Goal: Task Accomplishment & Management: Use online tool/utility

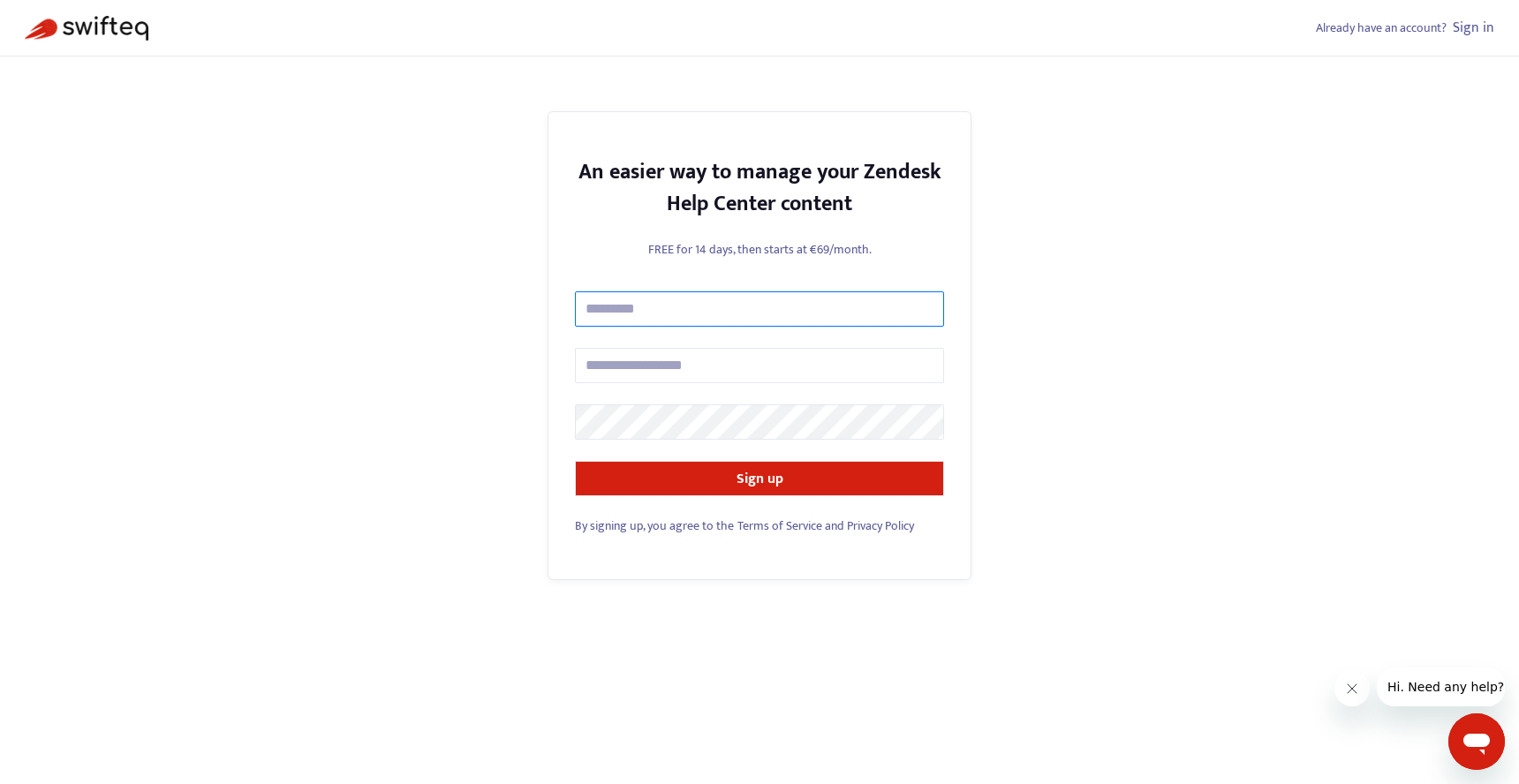
click at [730, 301] on input "text" at bounding box center [760, 309] width 369 height 35
type input "**********"
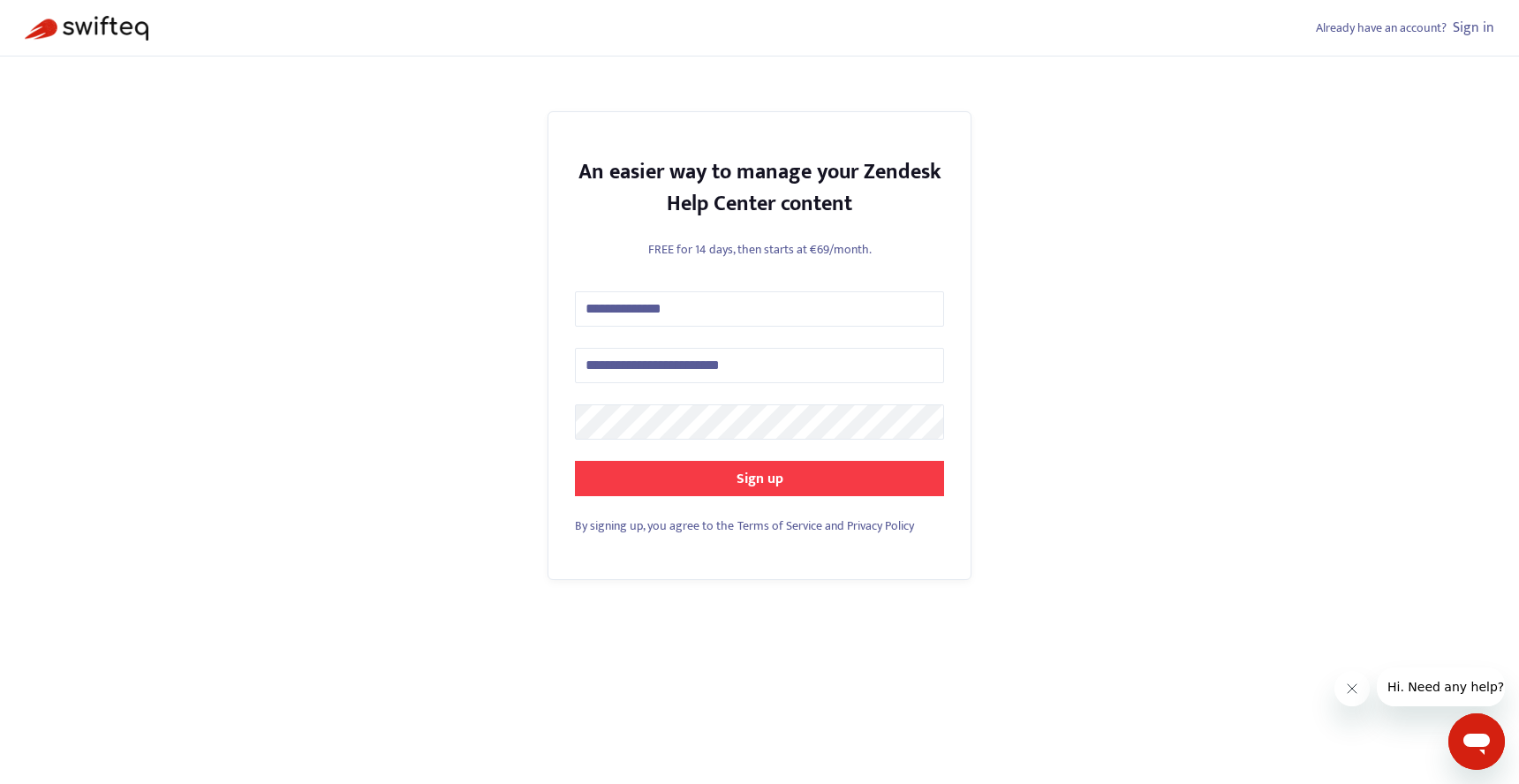
click at [755, 473] on strong "Sign up" at bounding box center [760, 479] width 47 height 24
click at [758, 481] on strong "Sign up" at bounding box center [760, 479] width 47 height 24
click at [770, 469] on strong "Sign up" at bounding box center [760, 479] width 47 height 24
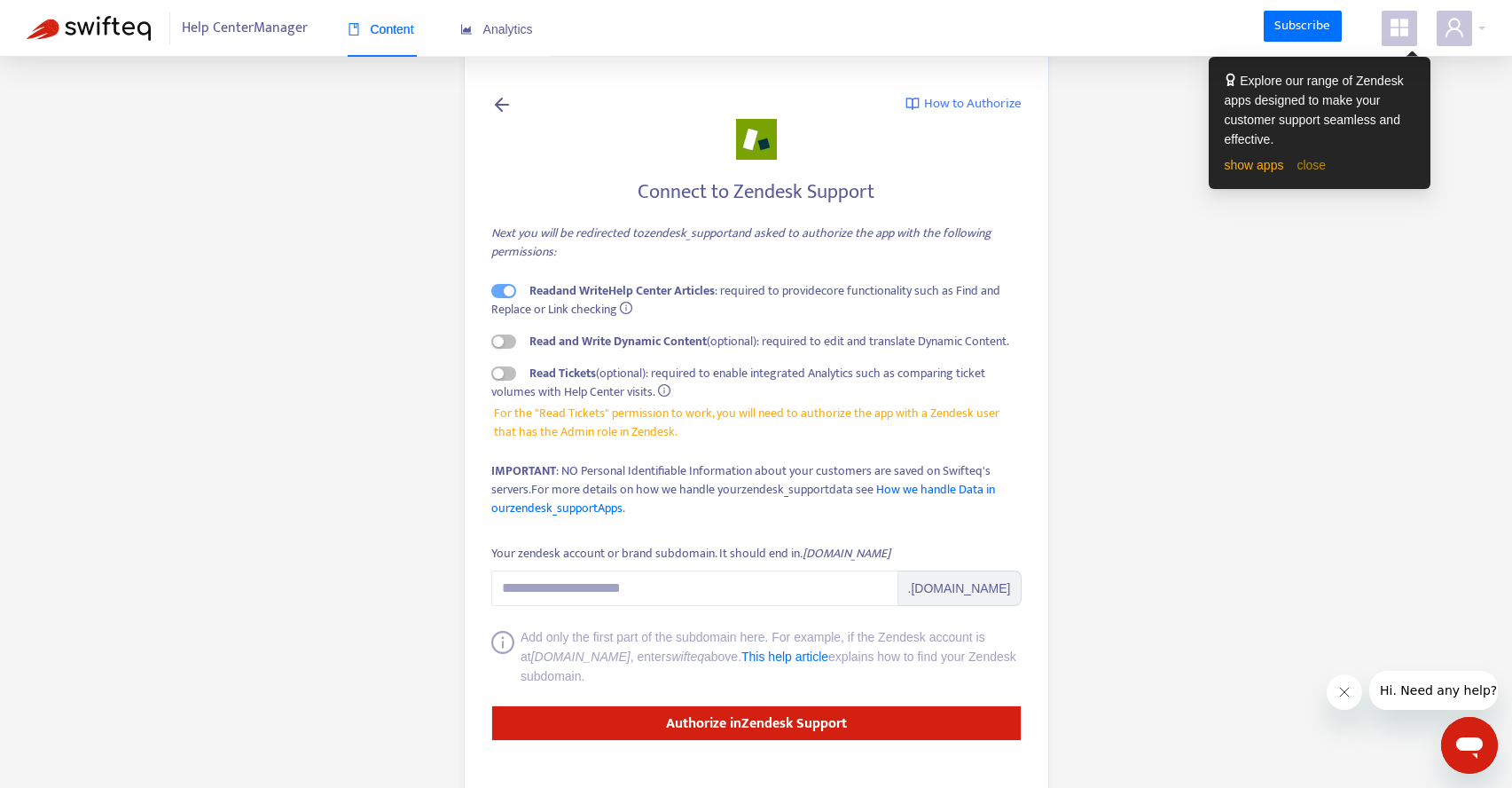
click at [1321, 165] on link "close" at bounding box center [1311, 164] width 30 height 14
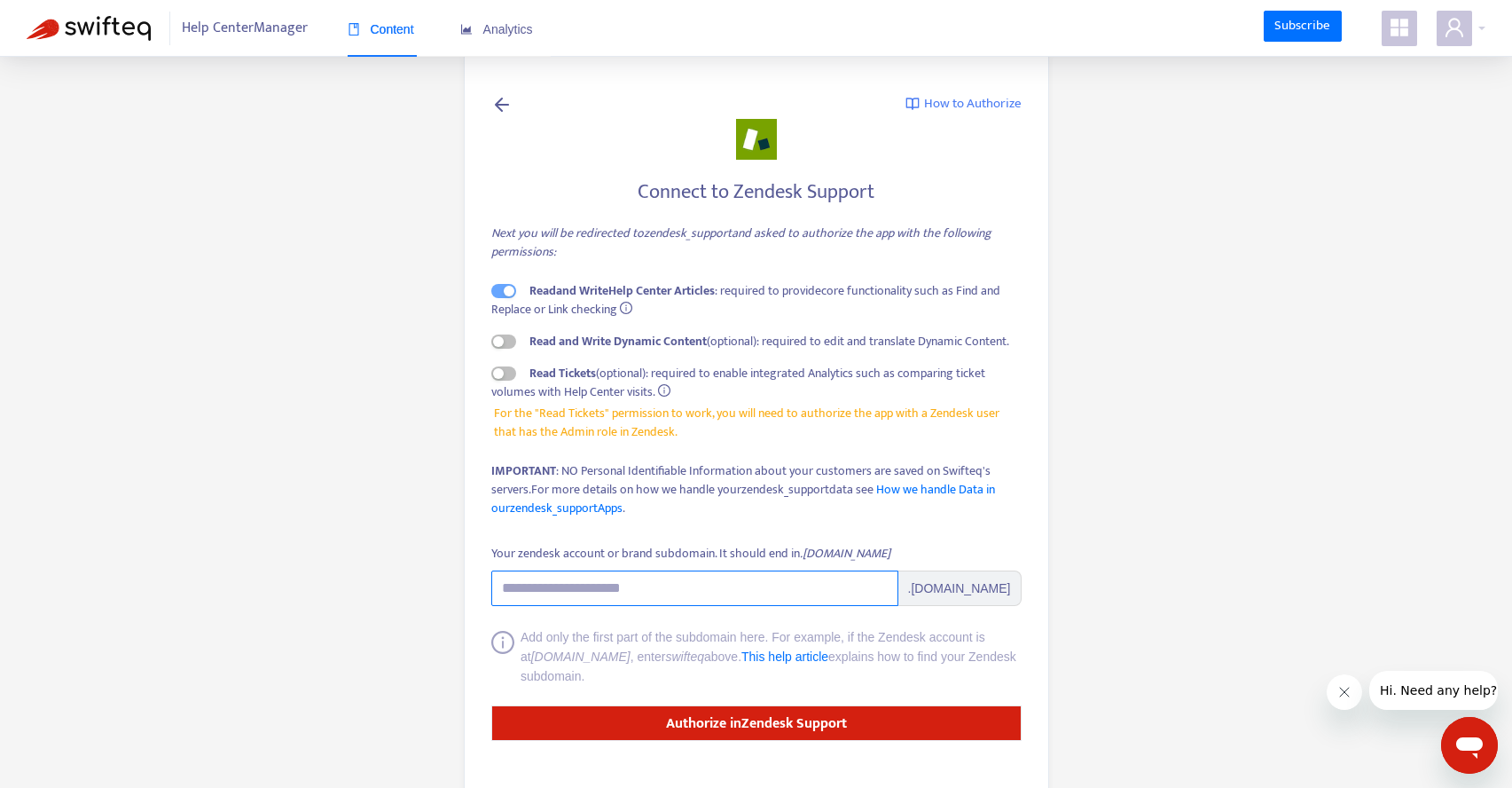
click at [683, 589] on input "Your zendesk account or brand subdomain. It should end in .[DOMAIN_NAME]" at bounding box center [694, 588] width 407 height 35
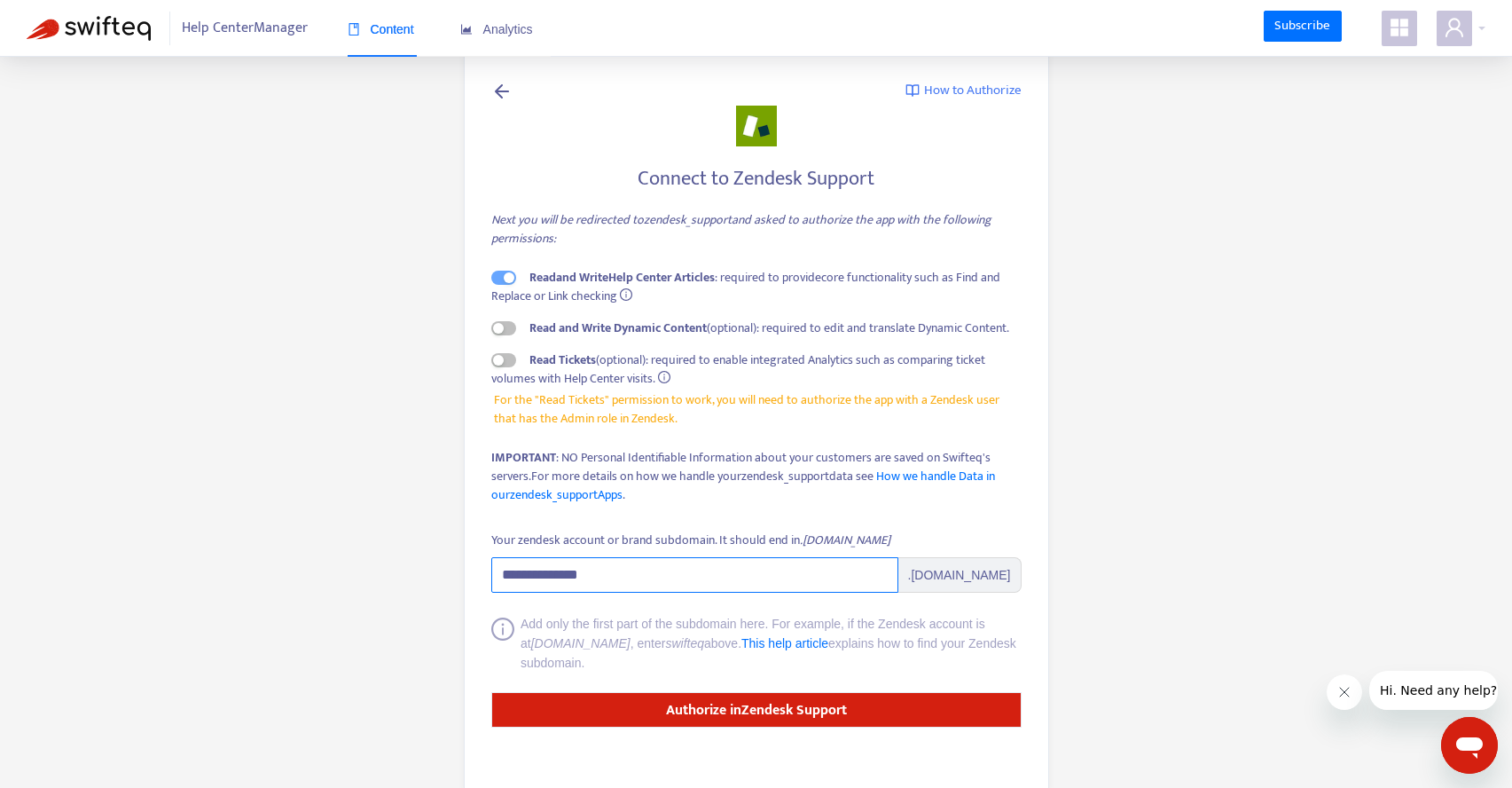
scroll to position [46, 0]
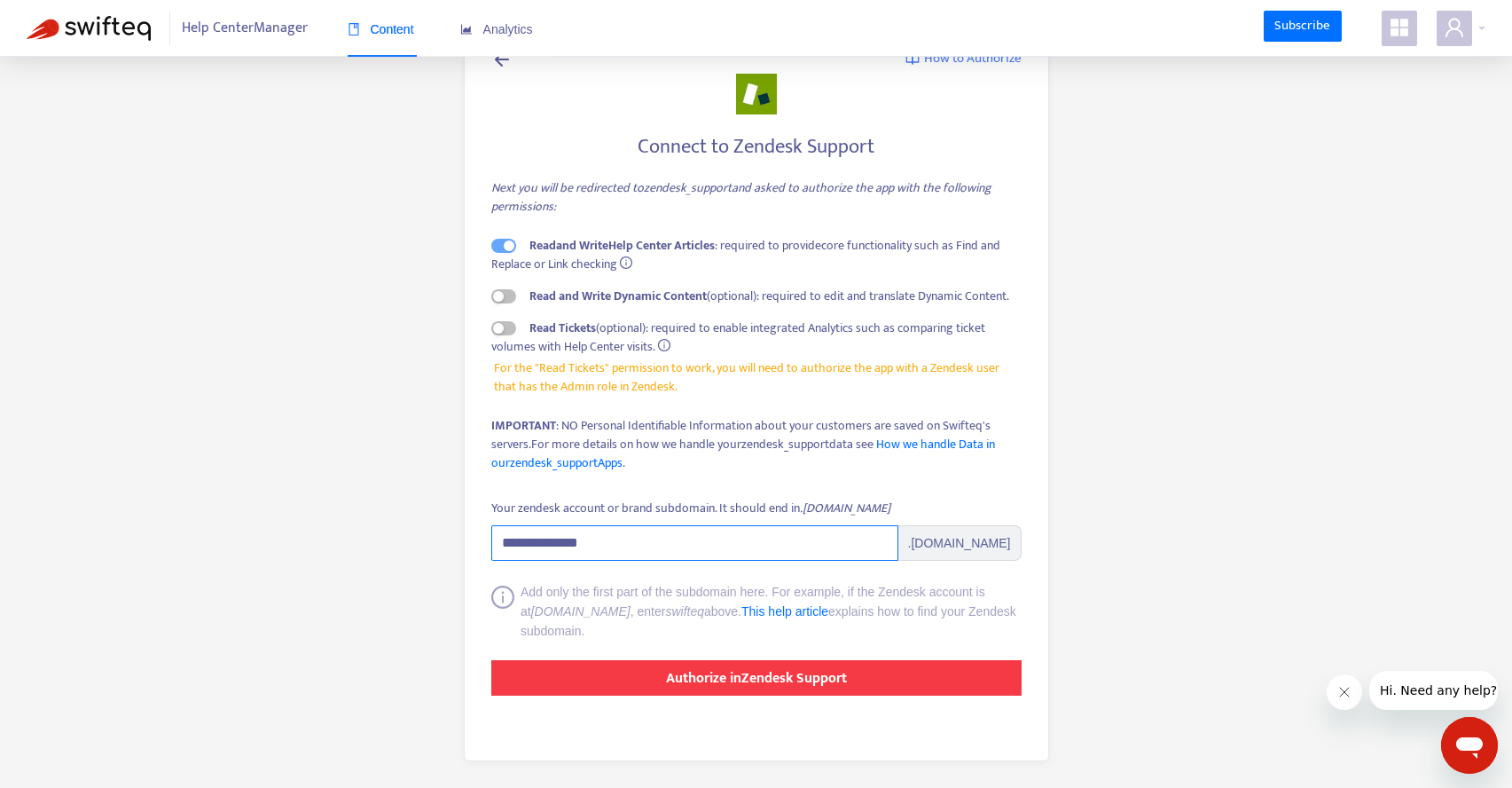
type input "**********"
click at [774, 675] on strong "Authorize in Zendesk Support" at bounding box center [756, 679] width 181 height 24
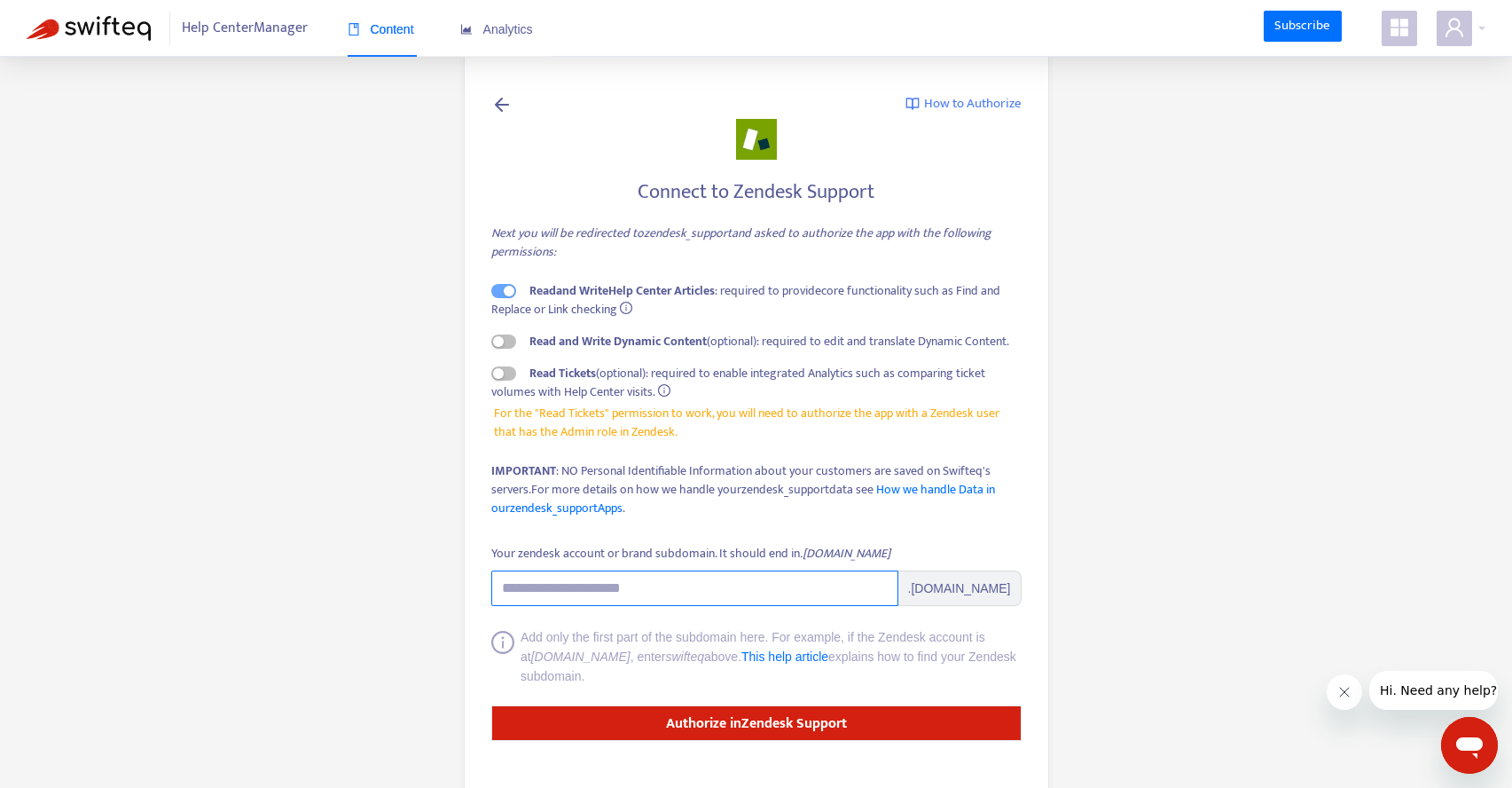
click at [658, 590] on input "Your zendesk account or brand subdomain. It should end in .[DOMAIN_NAME]" at bounding box center [694, 588] width 407 height 35
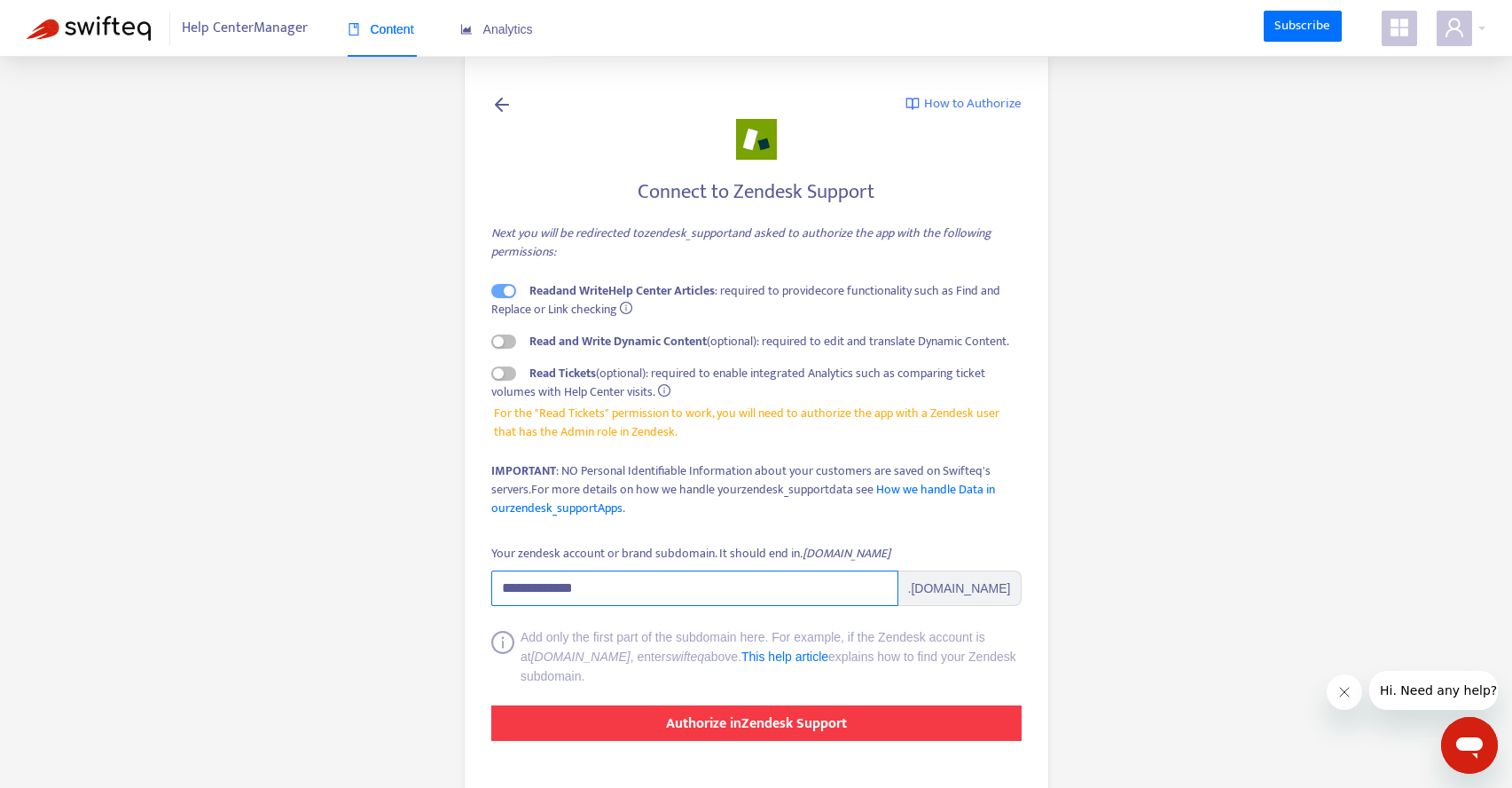
type input "**********"
click at [733, 728] on strong "Authorize in Zendesk Support" at bounding box center [756, 724] width 181 height 24
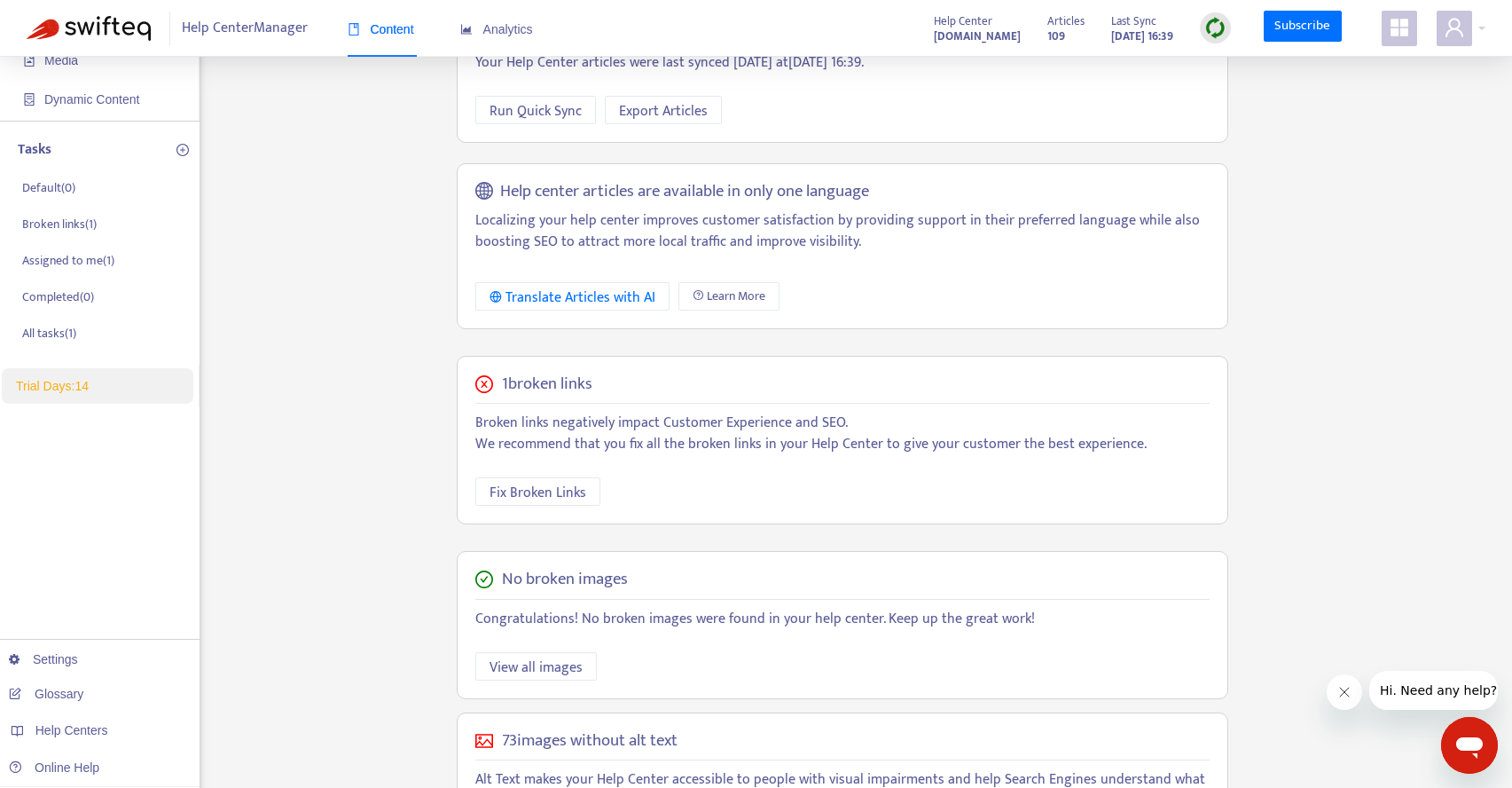
scroll to position [167, 0]
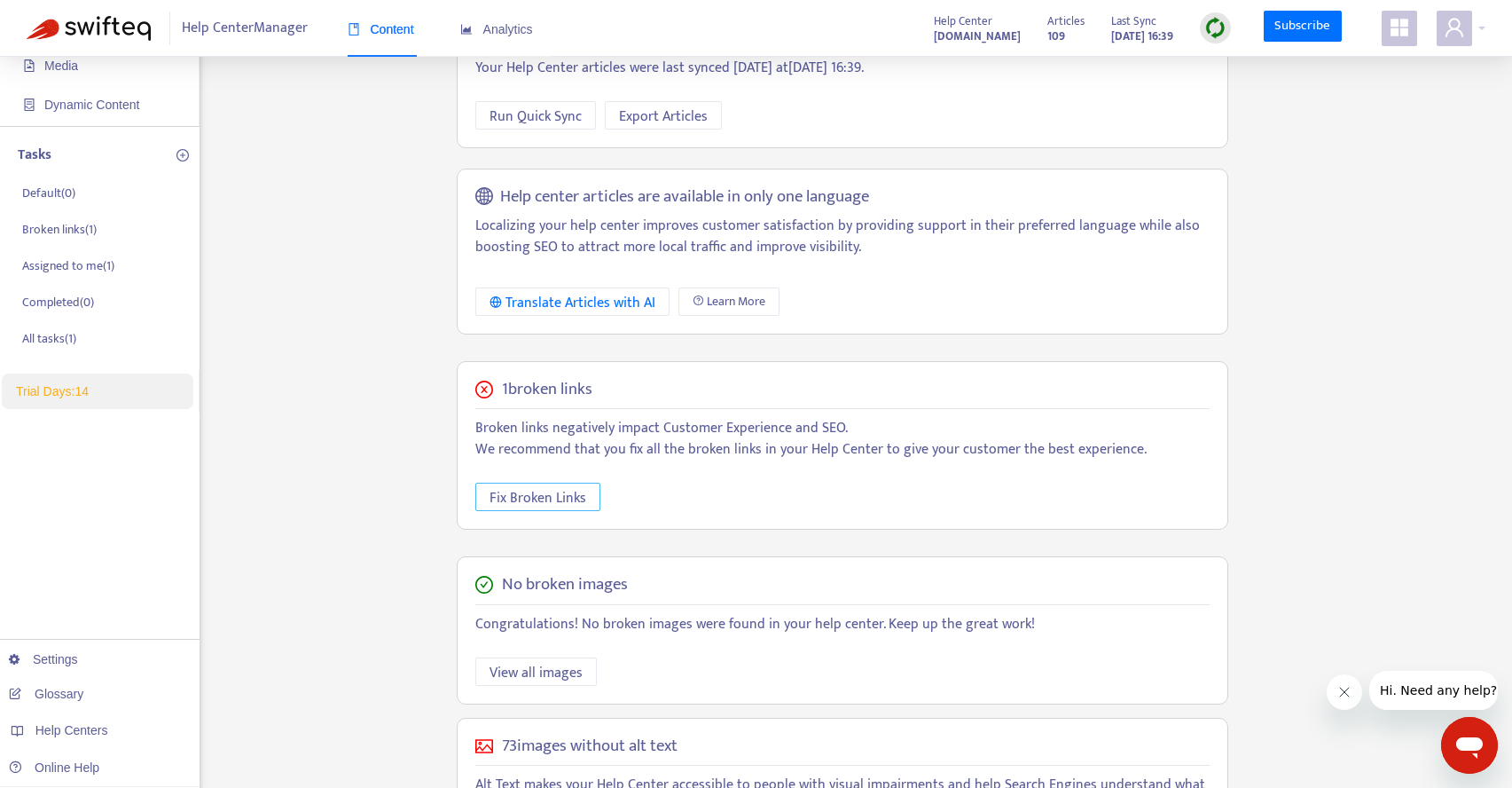
click at [544, 500] on span "Fix Broken Links" at bounding box center [537, 498] width 96 height 22
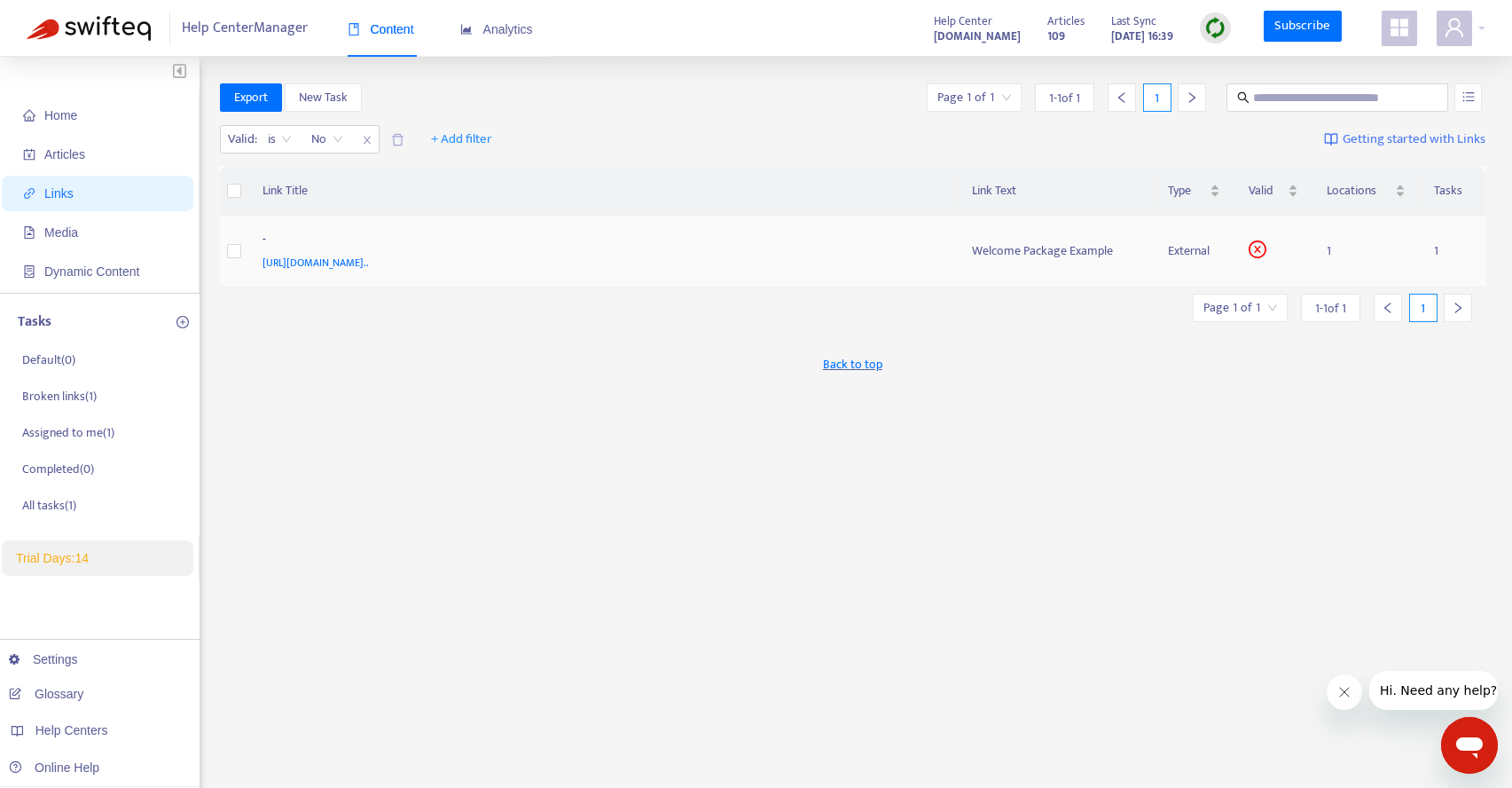
click at [369, 261] on span "https://rowcal-my.sharepoint.com/:b:/p/reginald_cason/EVt5FRCTG3hKg5nC4cyrKBUBn…" at bounding box center [315, 262] width 107 height 18
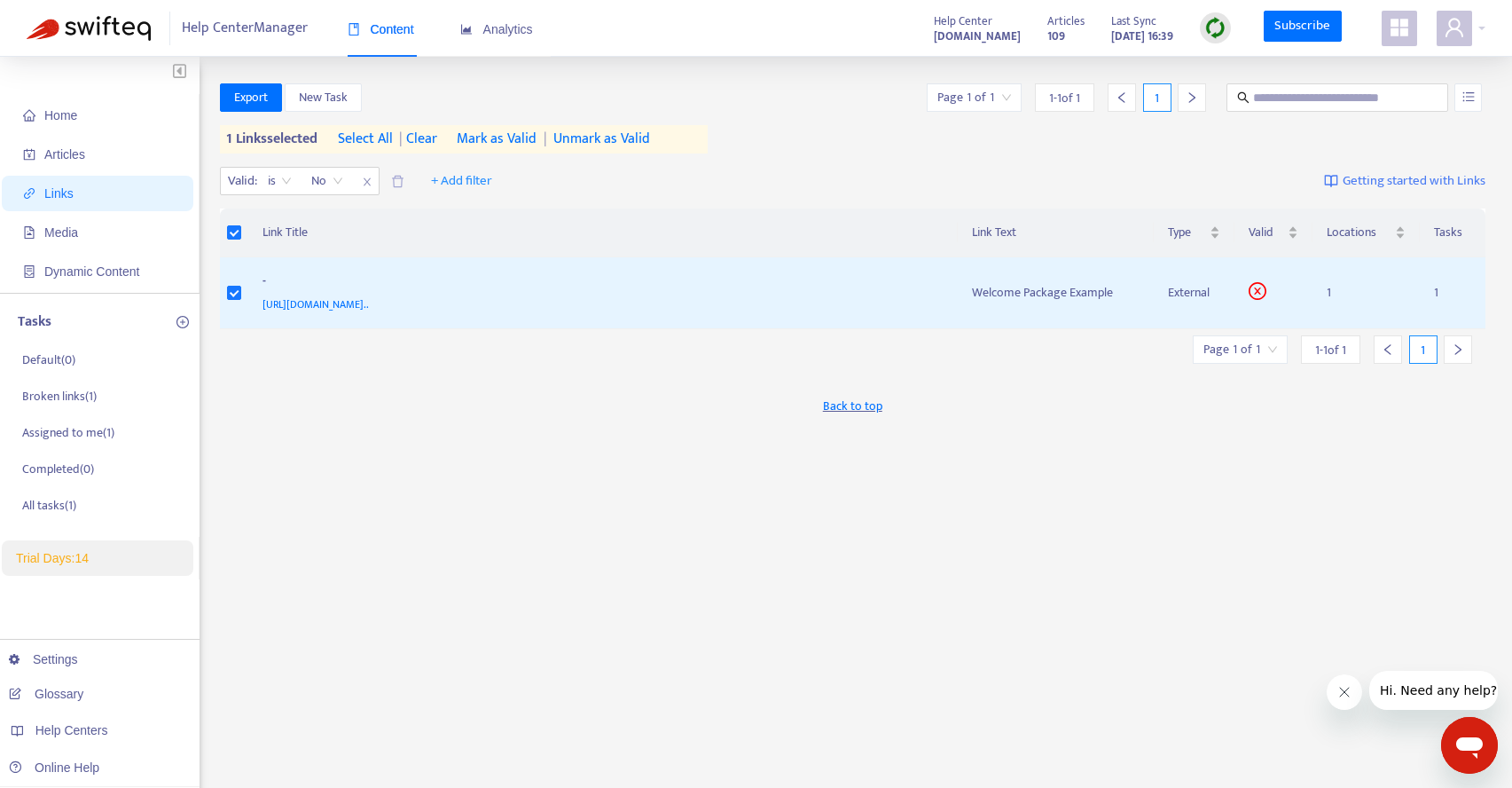
click at [518, 142] on span "Mark as Valid" at bounding box center [497, 139] width 80 height 21
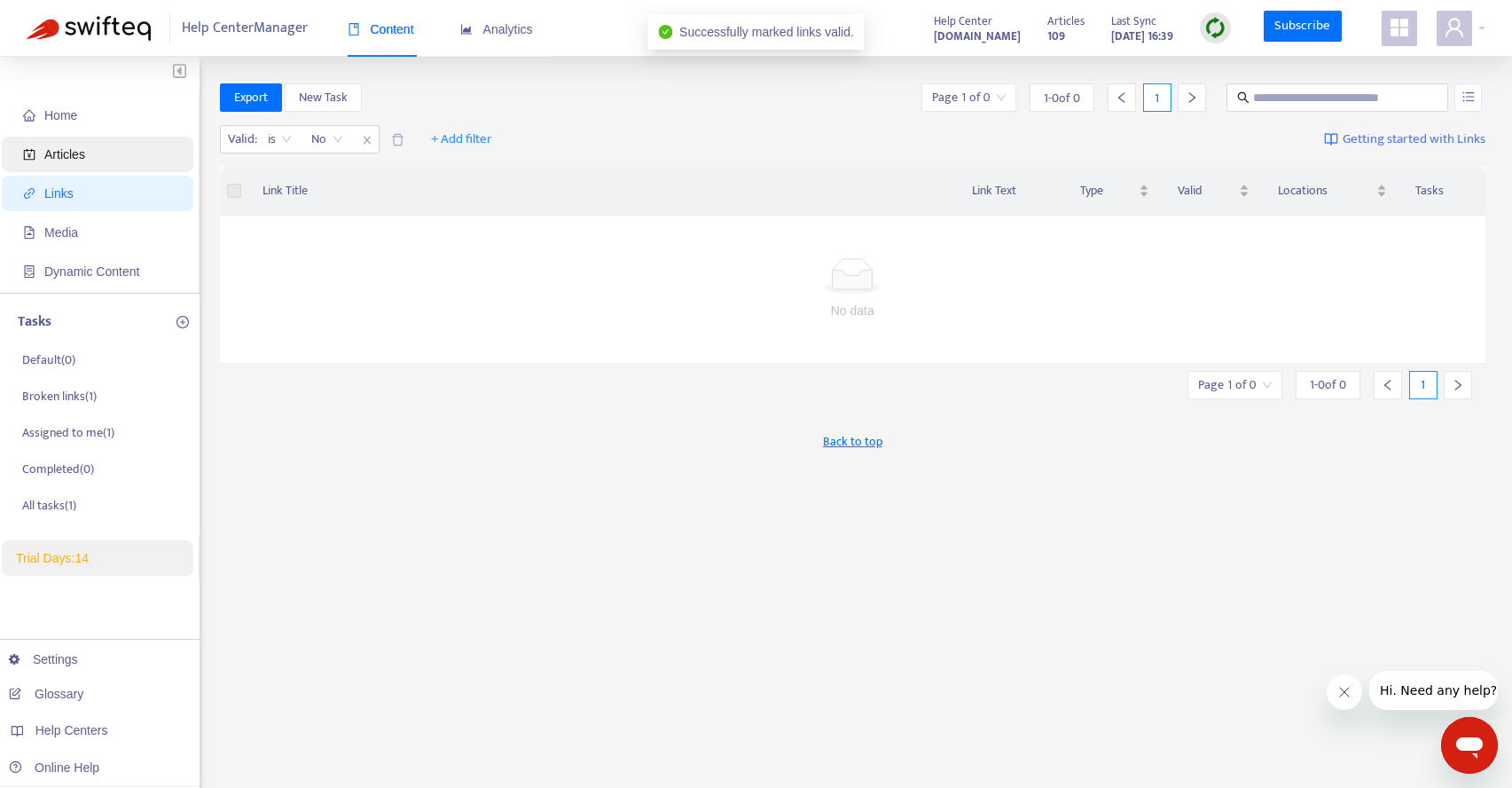
click at [70, 148] on span "Articles" at bounding box center [65, 154] width 41 height 14
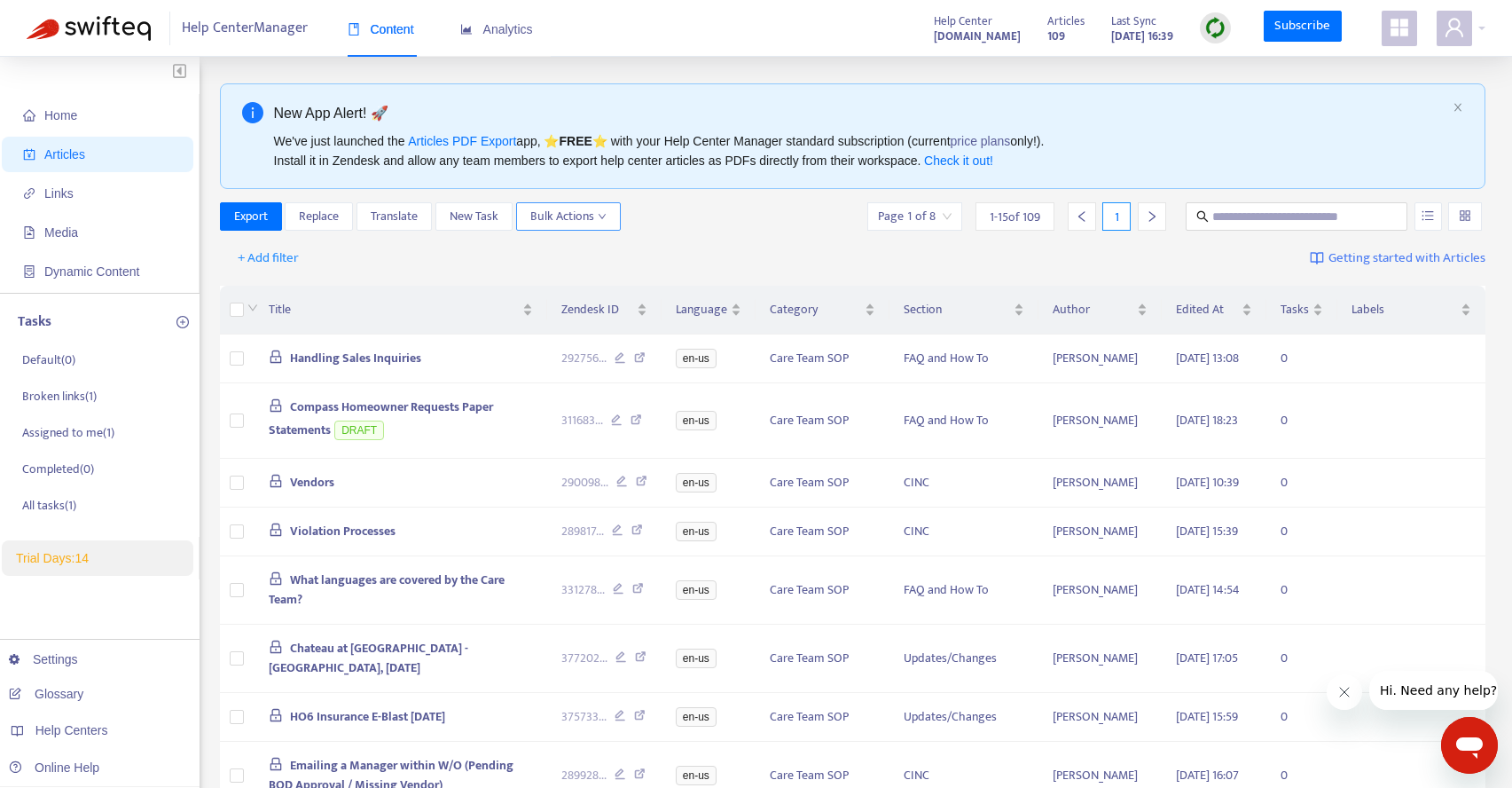
click at [586, 212] on span "Bulk Actions" at bounding box center [568, 216] width 76 height 19
click at [408, 277] on div "+ Add filter Getting started with Articles" at bounding box center [852, 259] width 1266 height 42
click at [944, 217] on input "search" at bounding box center [914, 216] width 73 height 27
click at [806, 309] on span "Category" at bounding box center [815, 310] width 92 height 19
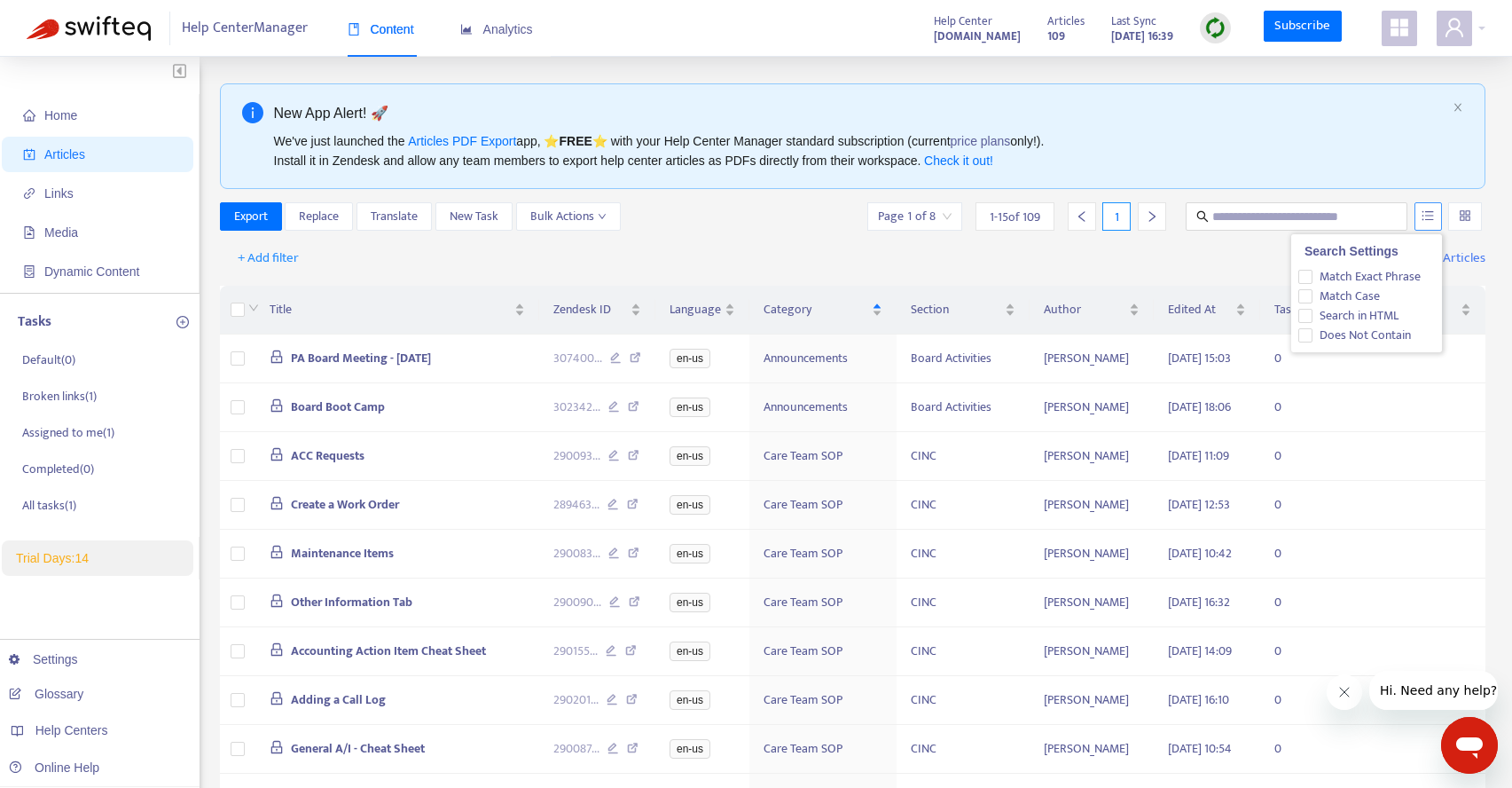
click at [1427, 212] on icon "unordered-list" at bounding box center [1427, 215] width 12 height 12
click at [1470, 214] on input "search" at bounding box center [1464, 216] width 12 height 27
click at [710, 259] on div "+ Add filter Getting started with Articles" at bounding box center [852, 259] width 1266 height 42
click at [1024, 216] on span "1 - 15 of 109" at bounding box center [1014, 217] width 51 height 19
click at [1432, 212] on icon "unordered-list" at bounding box center [1427, 215] width 12 height 12
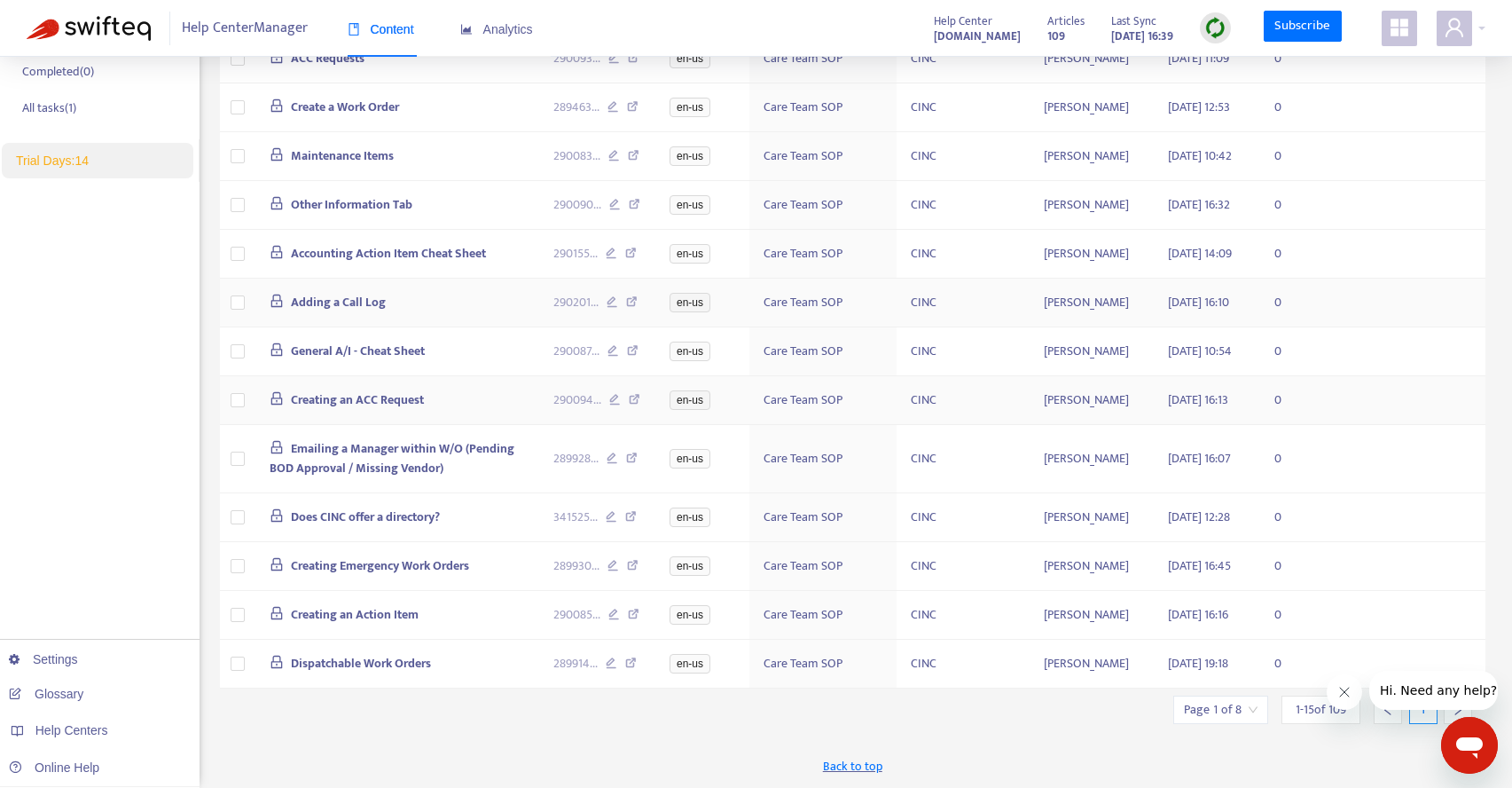
scroll to position [671, 0]
click at [1344, 689] on icon "Close message from company" at bounding box center [1343, 692] width 14 height 14
click at [1455, 706] on icon "right" at bounding box center [1457, 709] width 12 height 12
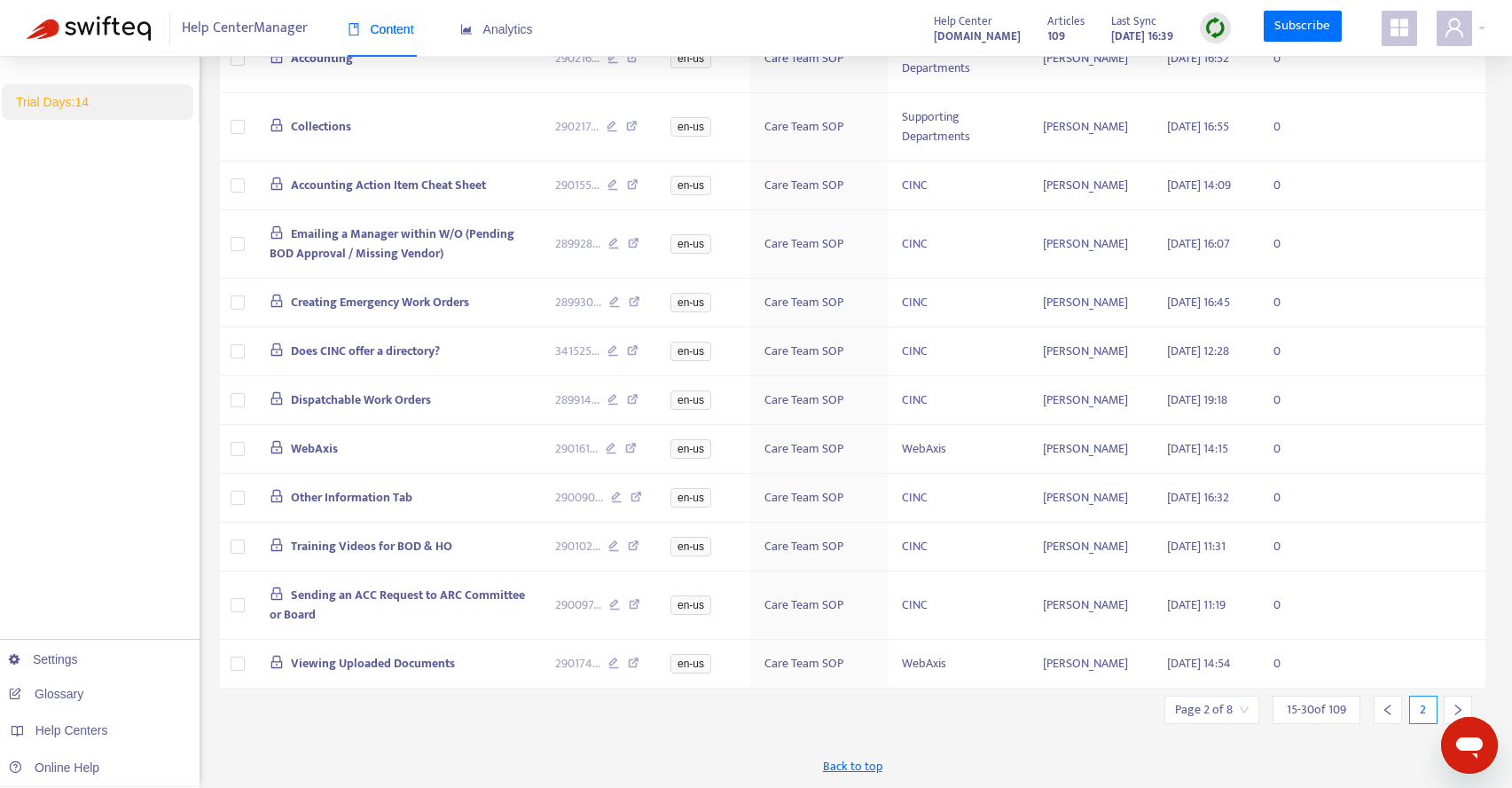
click at [1456, 706] on icon "right" at bounding box center [1457, 709] width 12 height 12
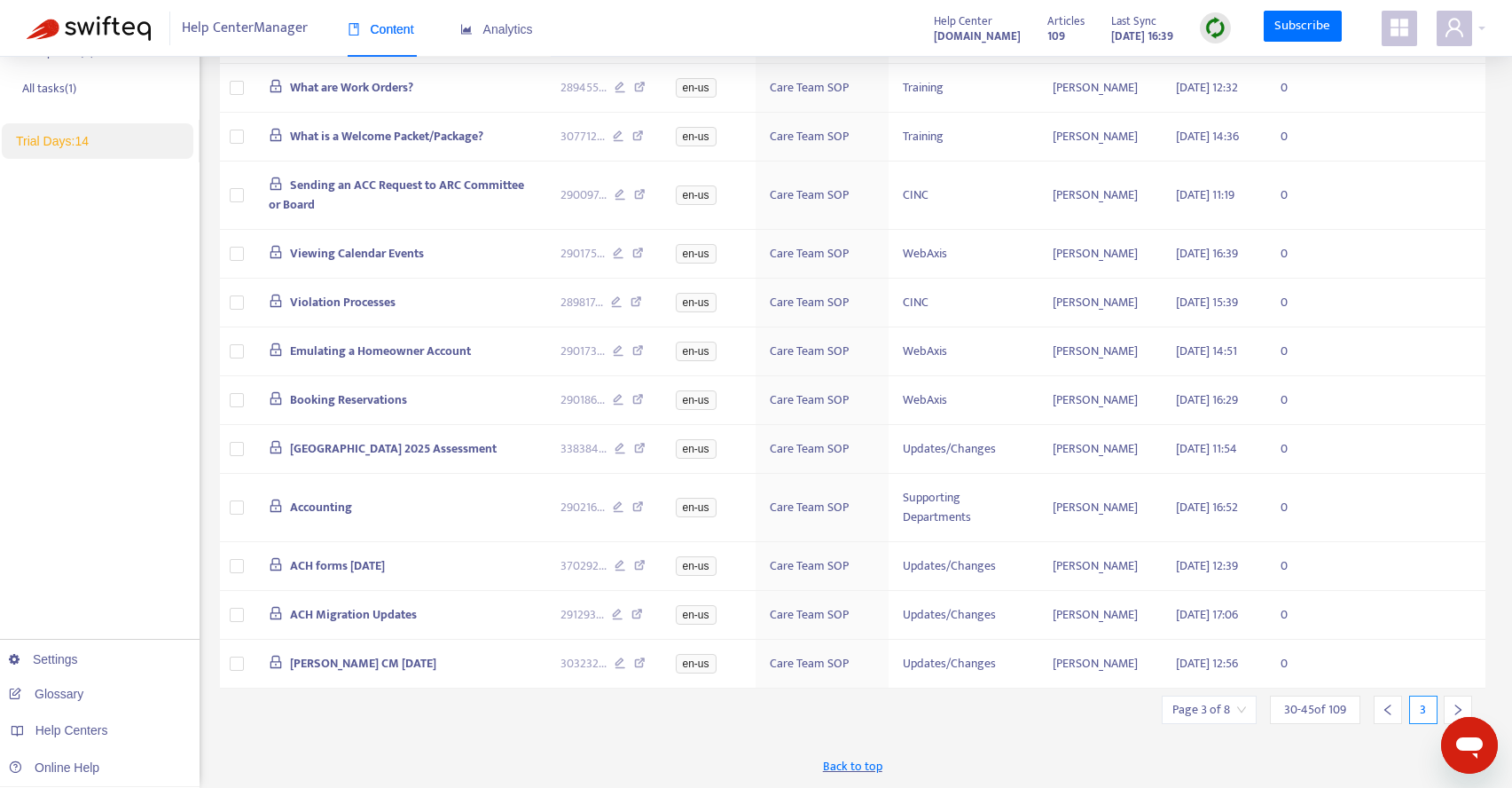
click at [1456, 706] on icon "right" at bounding box center [1457, 709] width 12 height 12
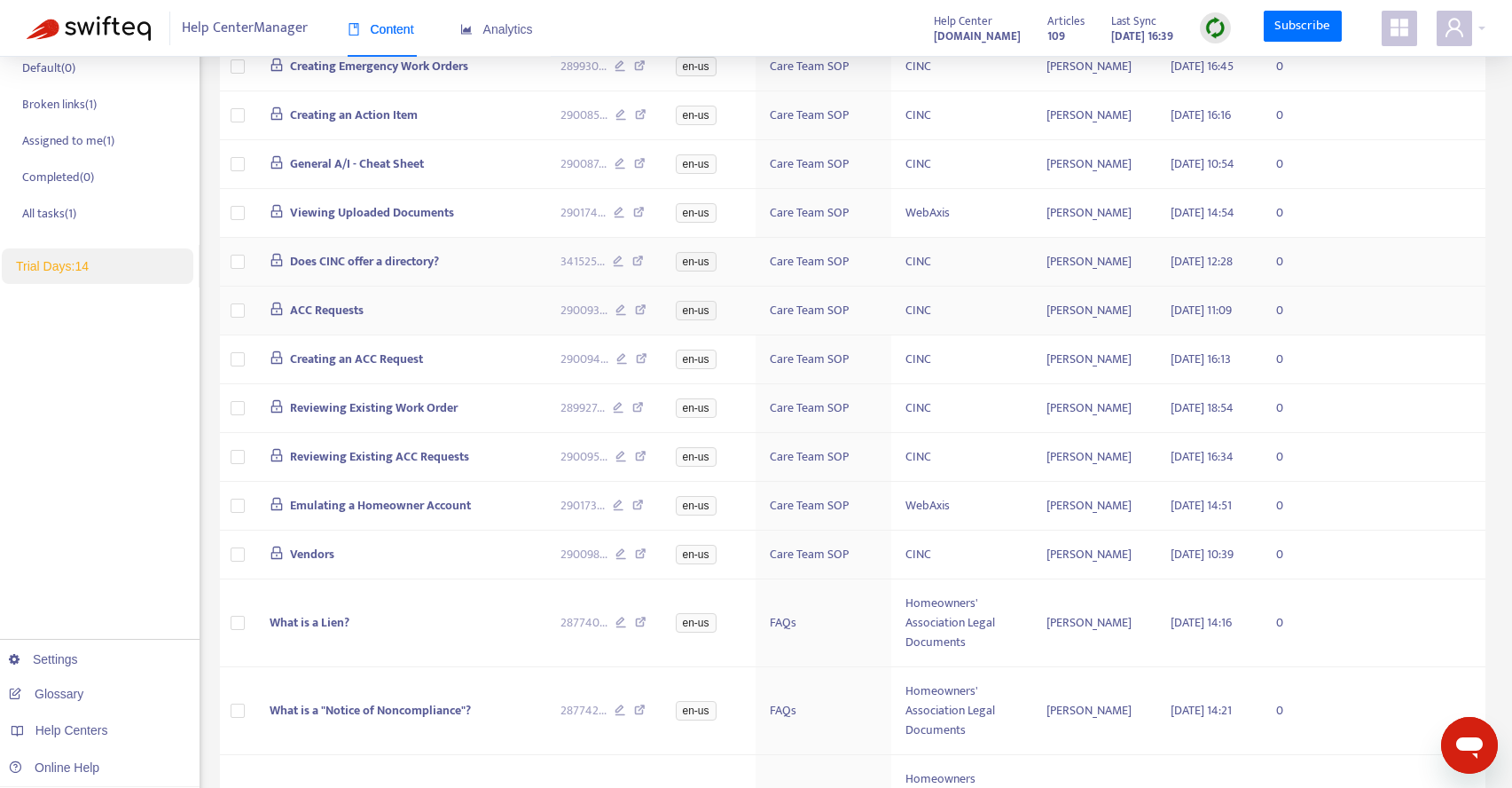
scroll to position [749, 0]
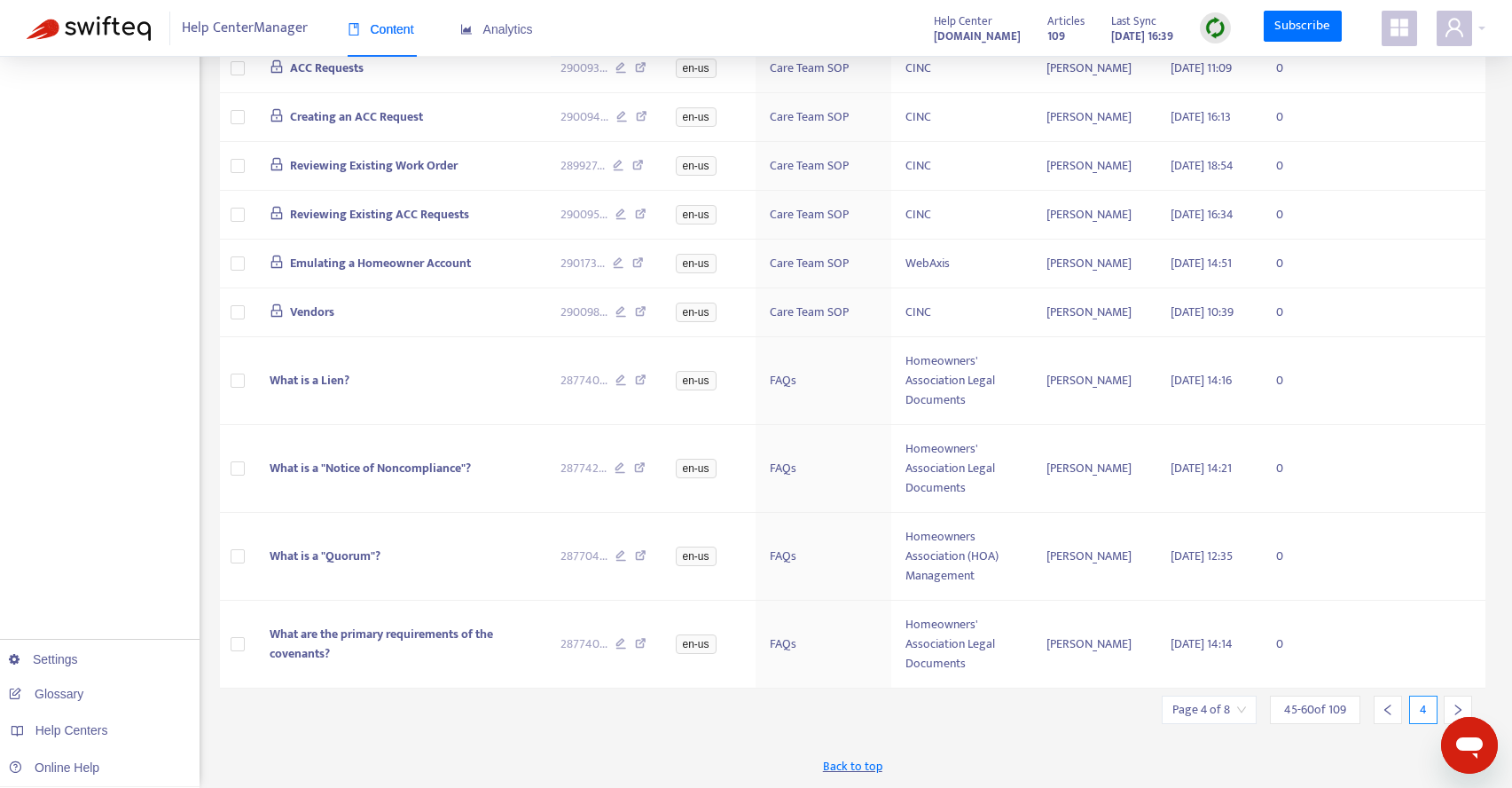
click at [1456, 704] on icon "right" at bounding box center [1457, 709] width 12 height 12
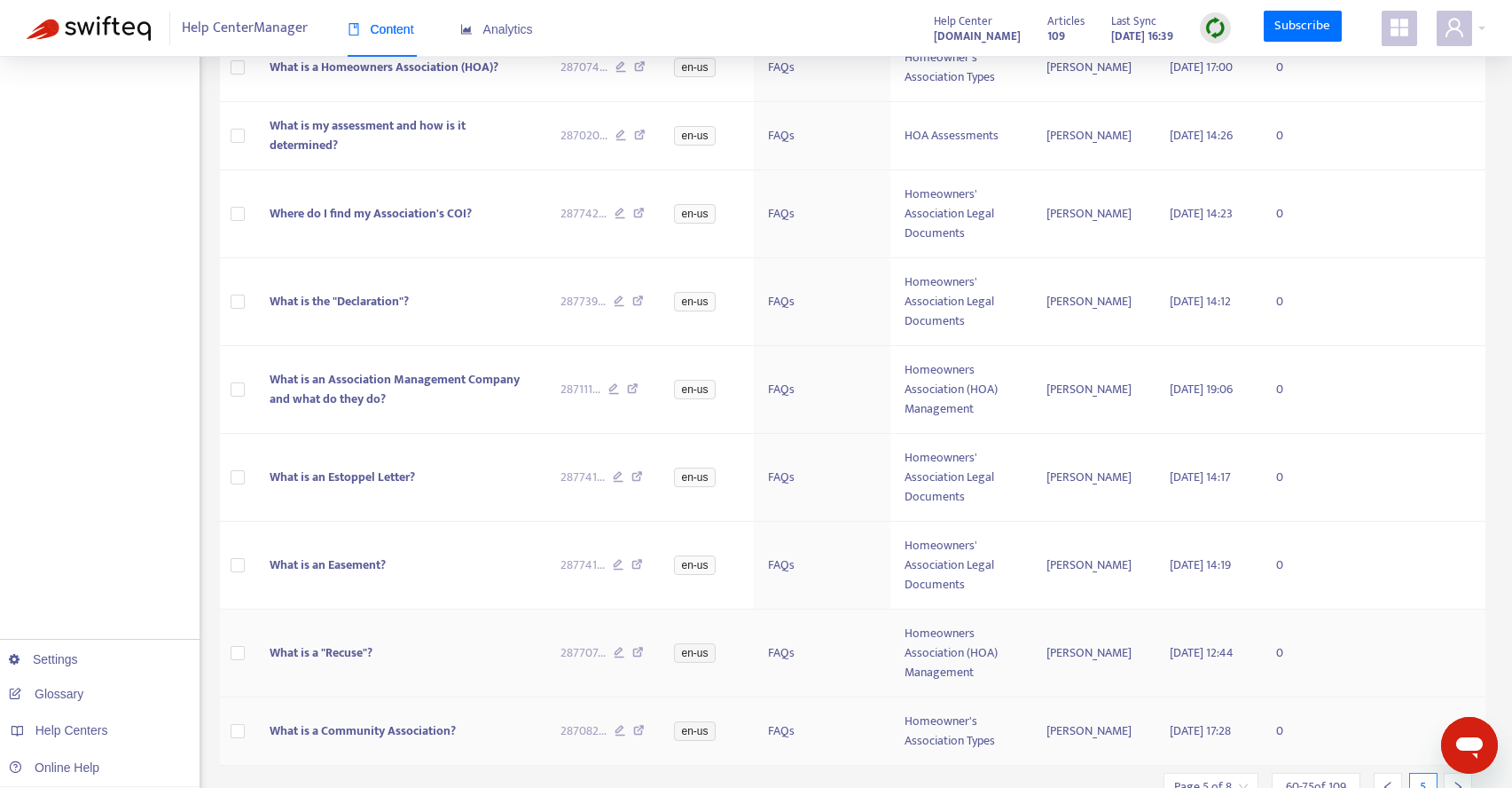
scroll to position [846, 0]
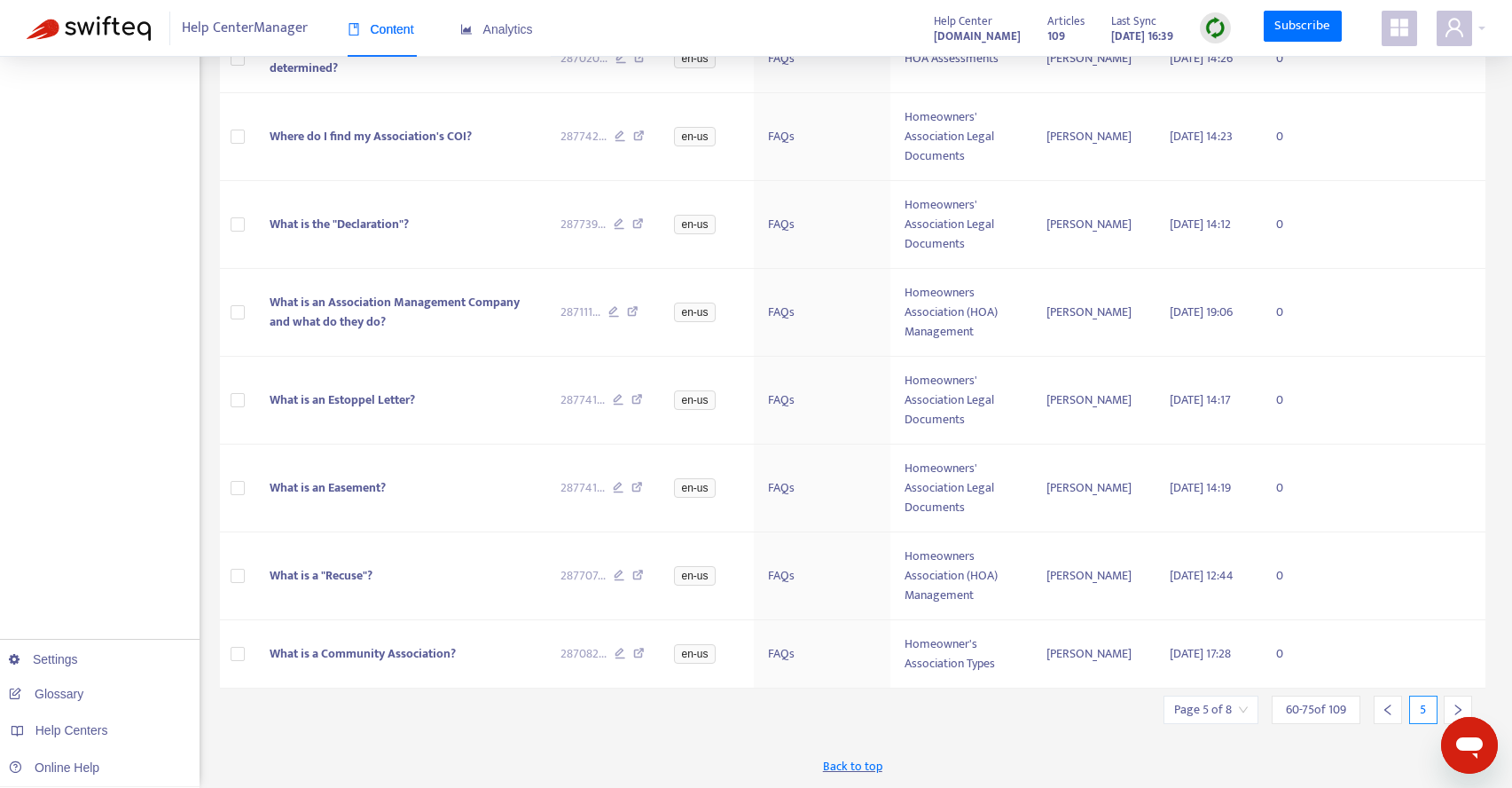
click at [1458, 705] on icon "right" at bounding box center [1457, 709] width 12 height 12
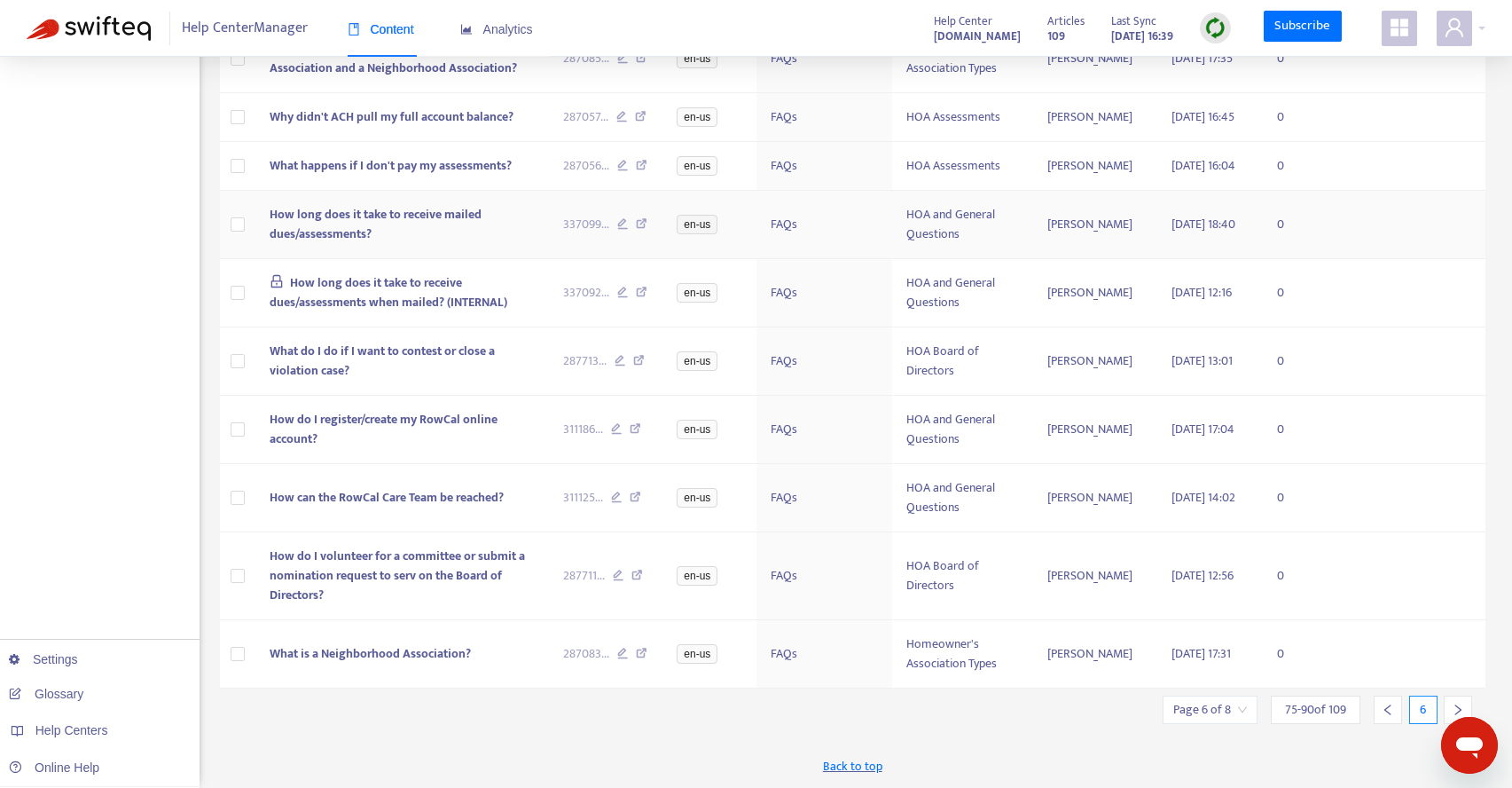
scroll to position [691, 0]
click at [1465, 702] on div at bounding box center [1457, 709] width 29 height 29
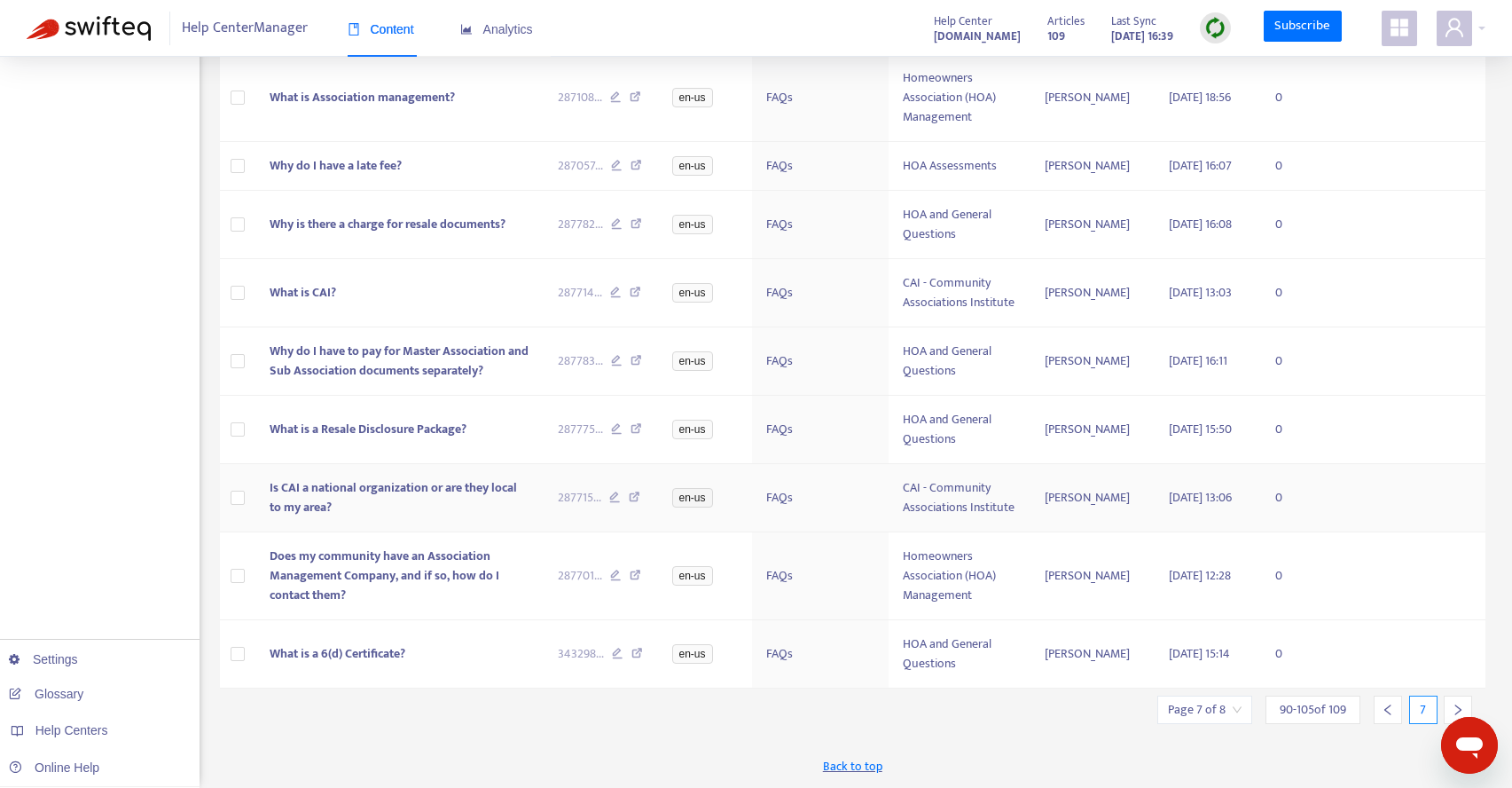
scroll to position [807, 0]
click at [1458, 706] on icon "right" at bounding box center [1458, 709] width 6 height 10
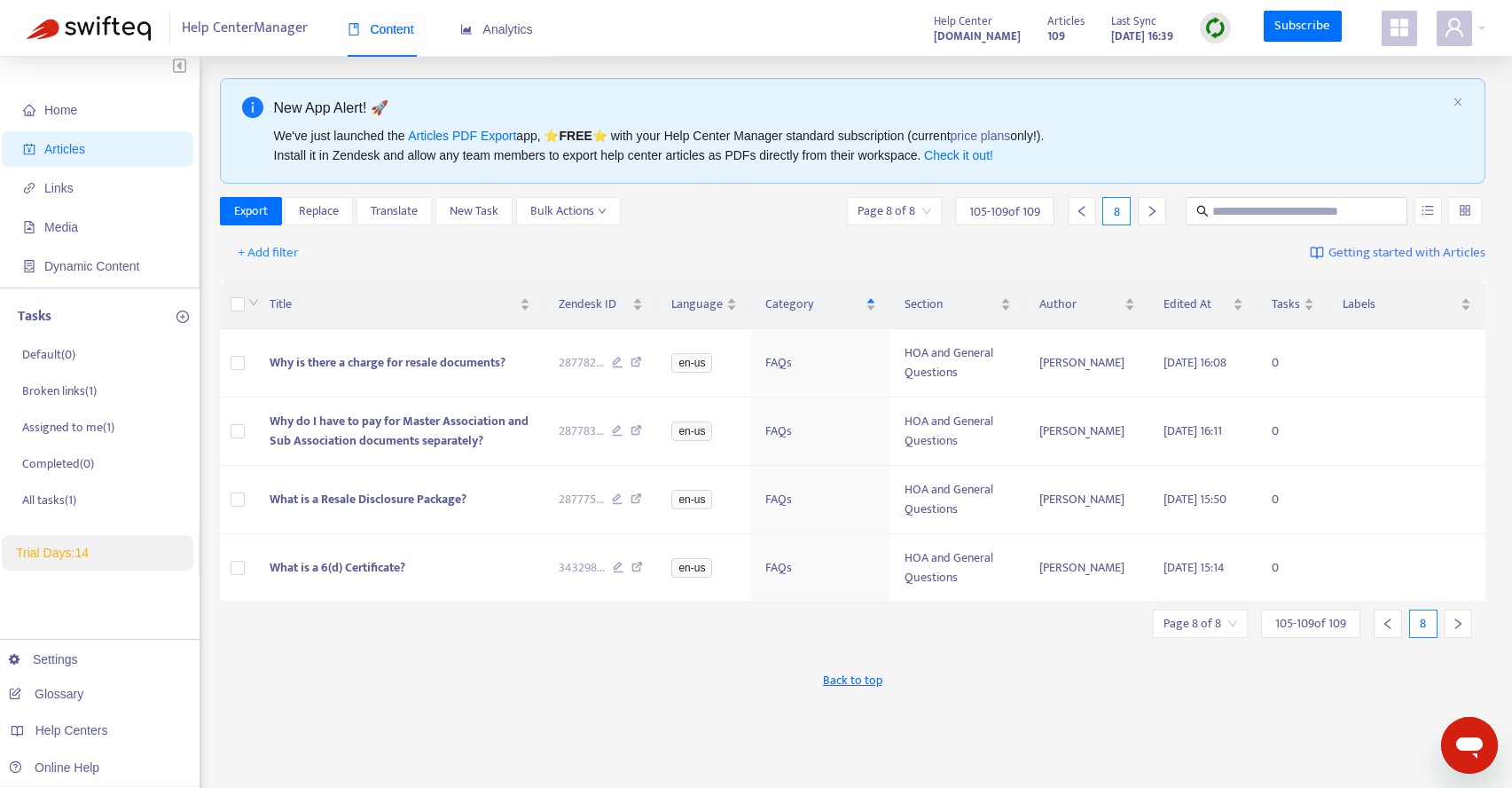
scroll to position [0, 0]
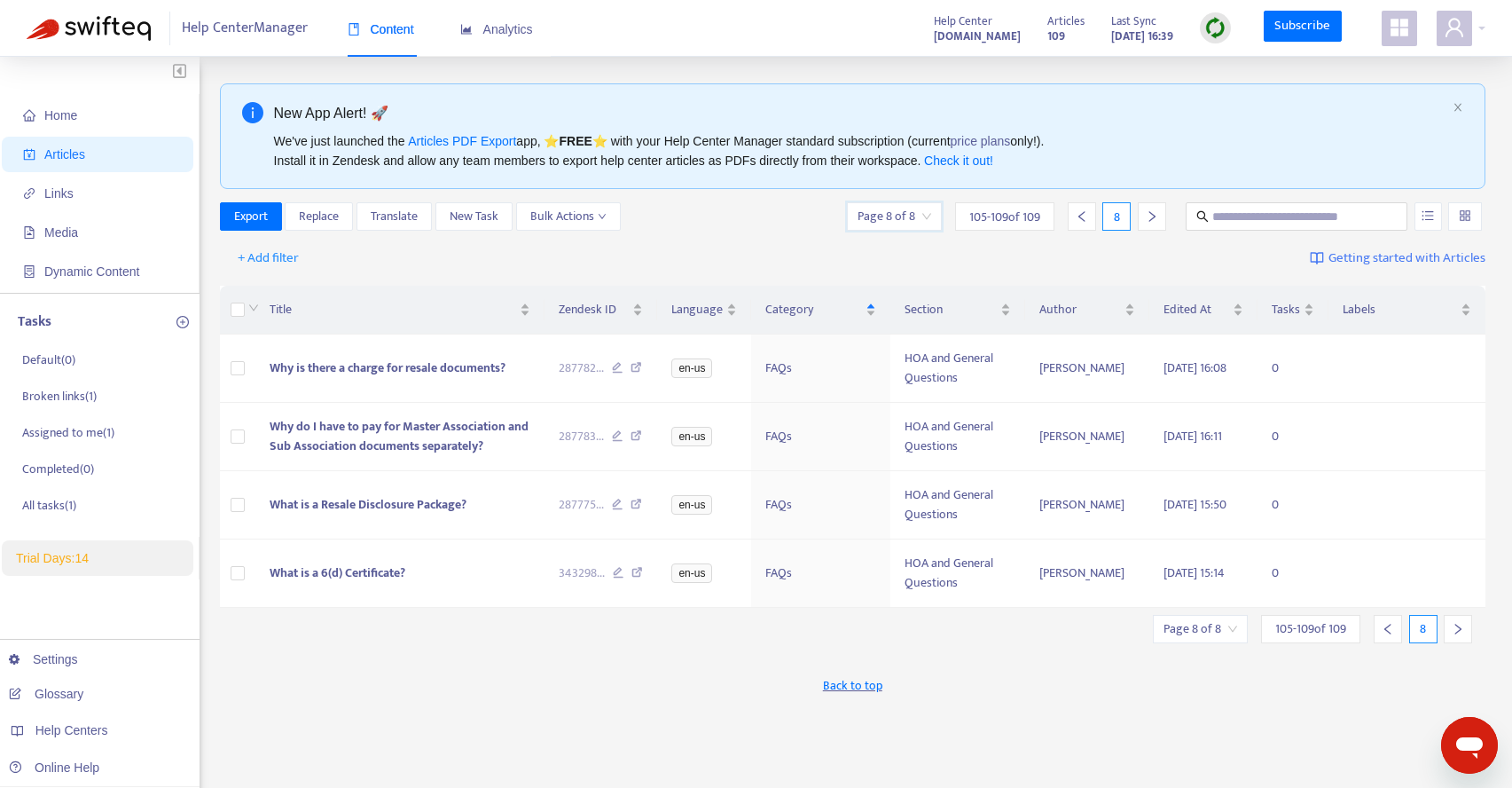
click at [922, 215] on input "search" at bounding box center [894, 216] width 73 height 27
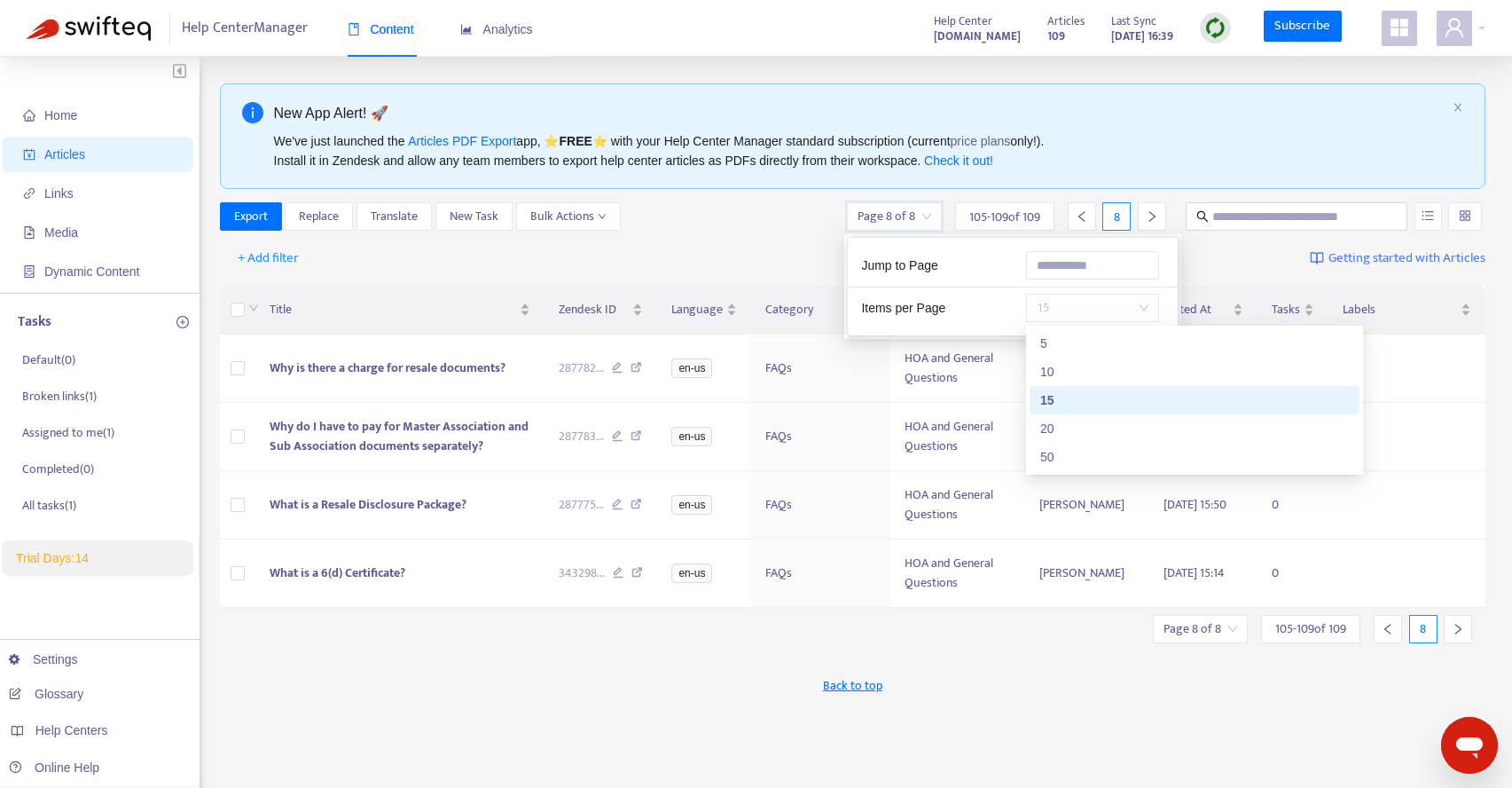
click at [1142, 306] on span "15" at bounding box center [1092, 308] width 112 height 27
click at [1082, 452] on div "50" at bounding box center [1194, 456] width 309 height 19
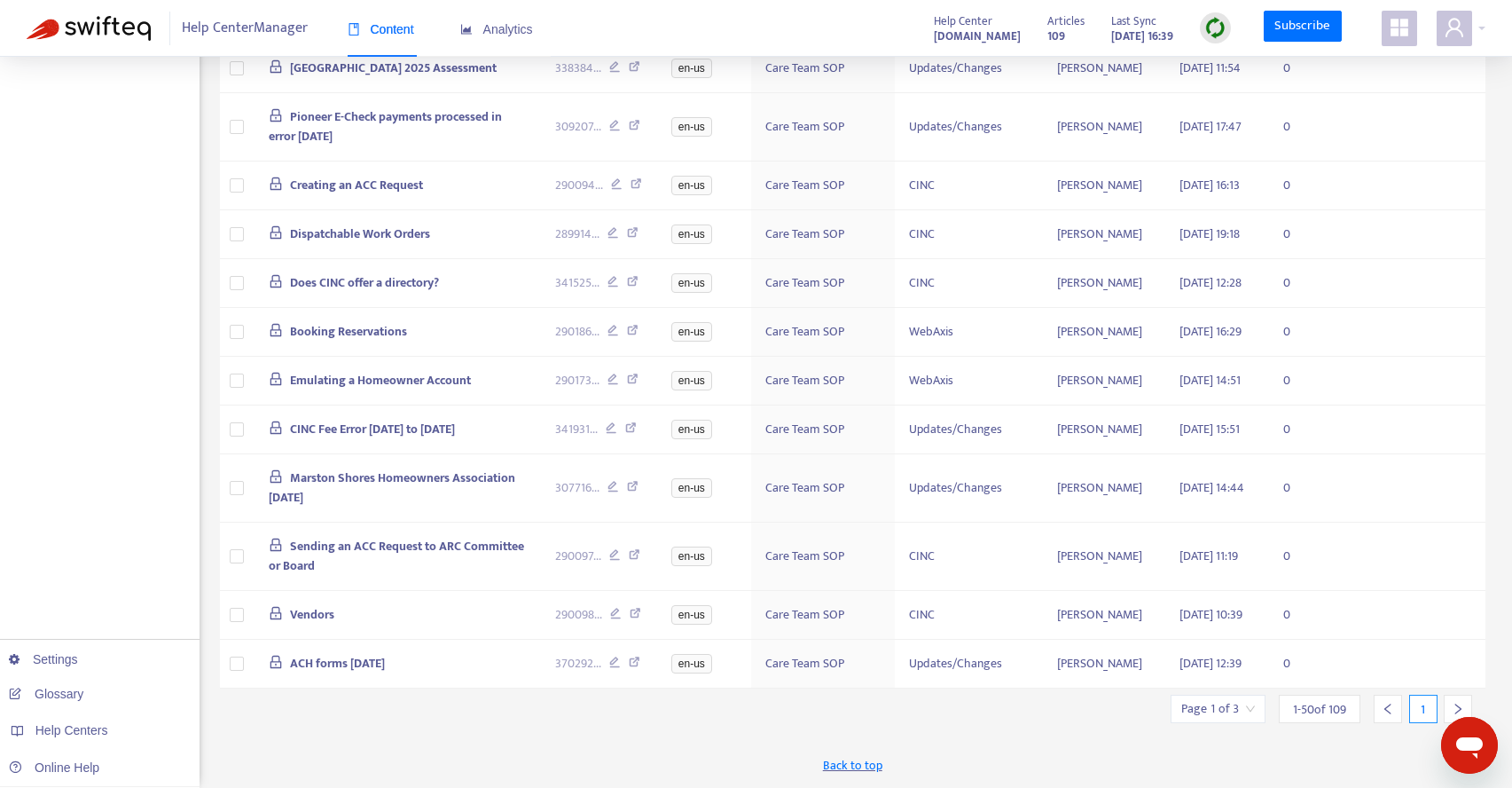
scroll to position [3069, 0]
click at [1455, 704] on icon "right" at bounding box center [1457, 708] width 12 height 12
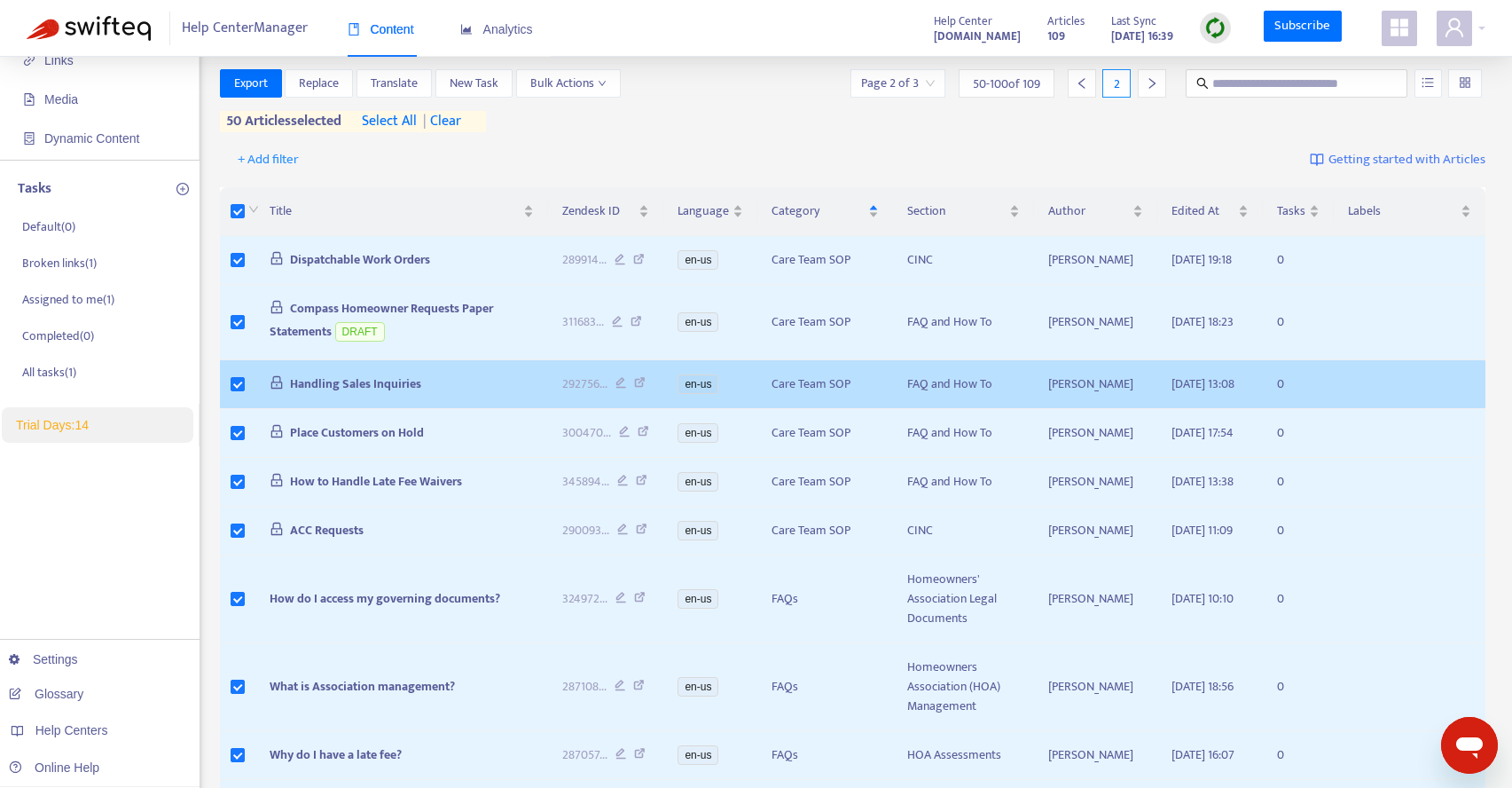
scroll to position [143, 0]
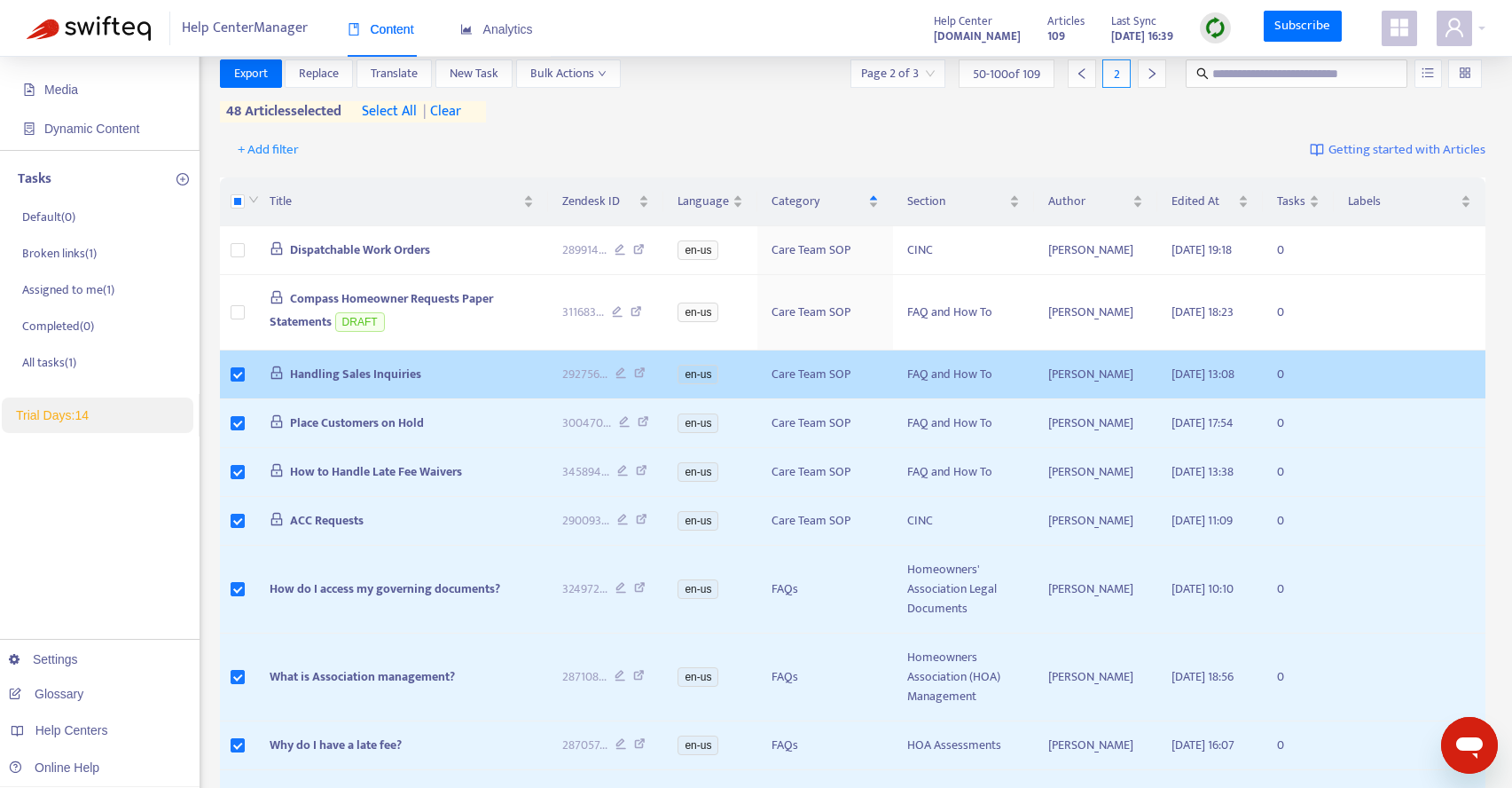
click at [246, 400] on td at bounding box center [237, 375] width 35 height 49
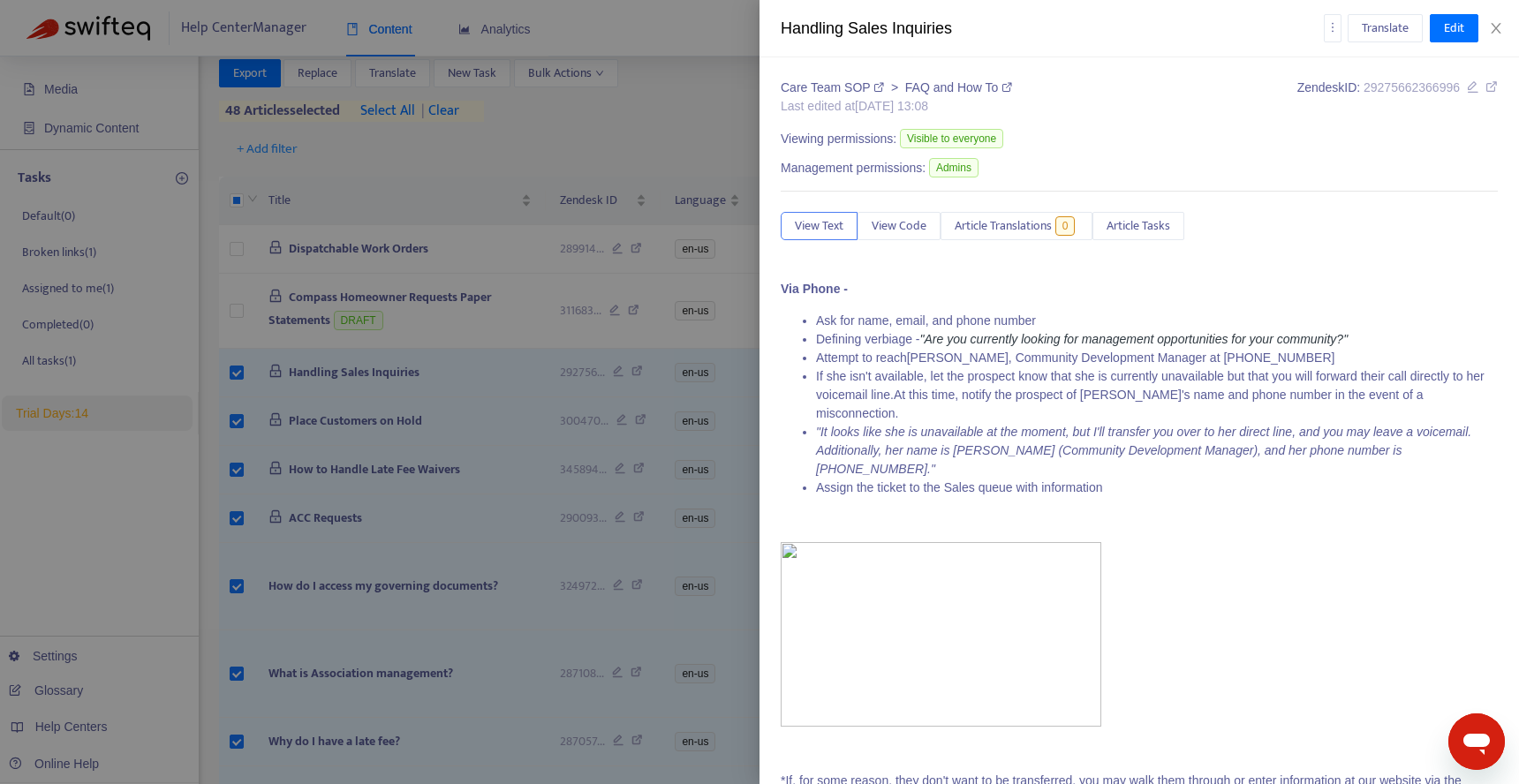
click at [237, 403] on div at bounding box center [760, 392] width 1519 height 784
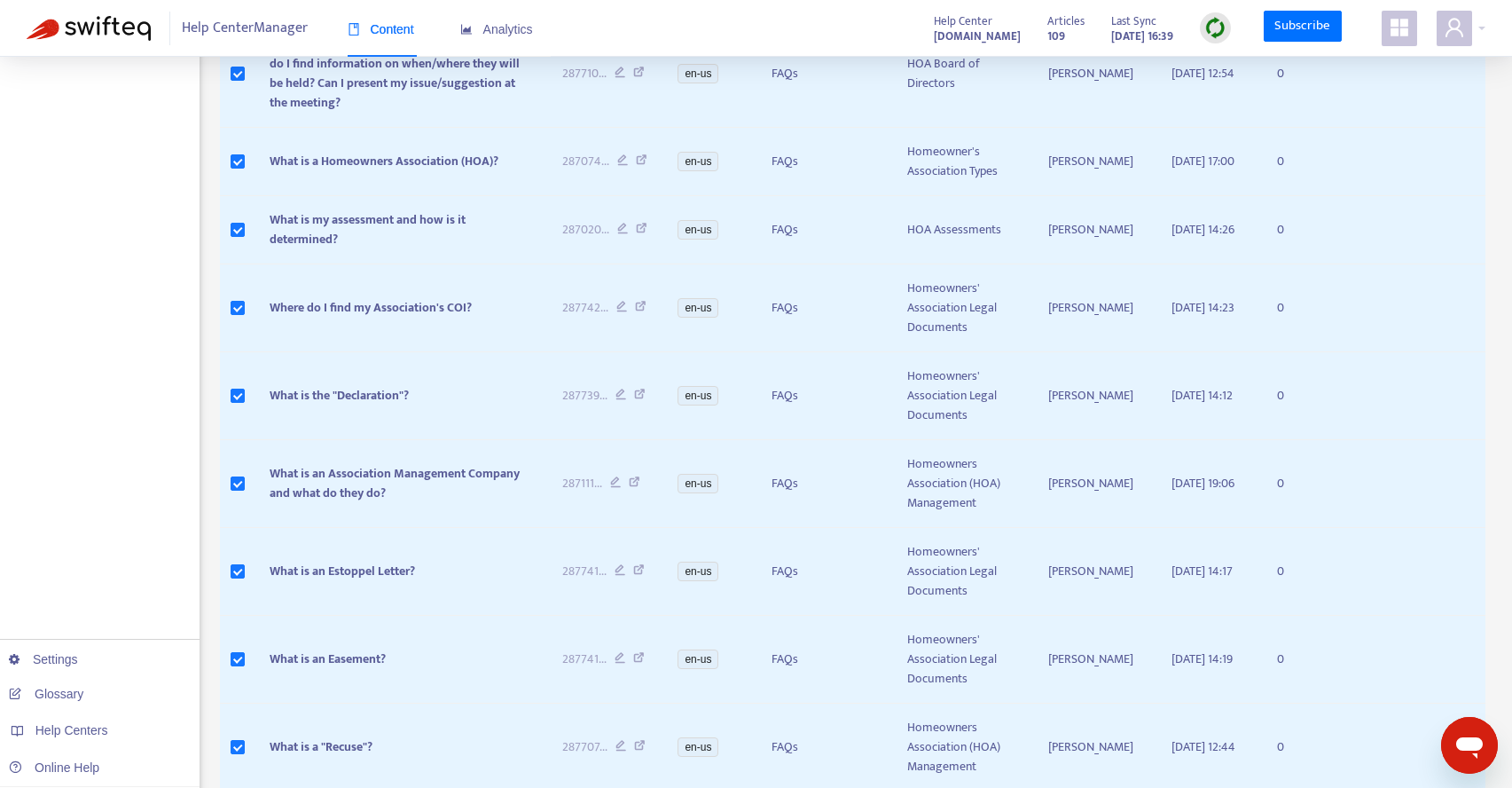
scroll to position [3435, 0]
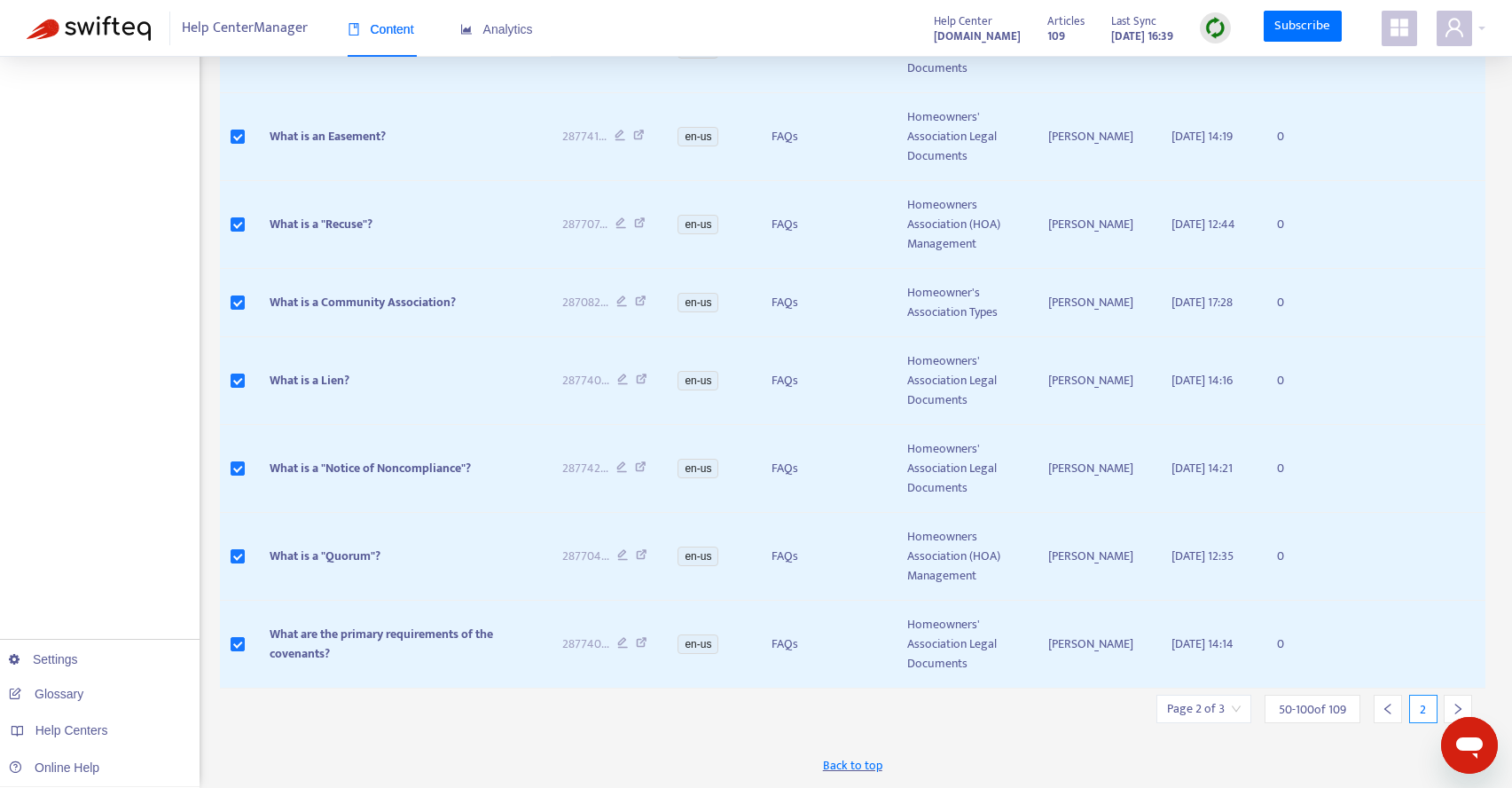
click at [1455, 707] on icon "right" at bounding box center [1457, 708] width 12 height 12
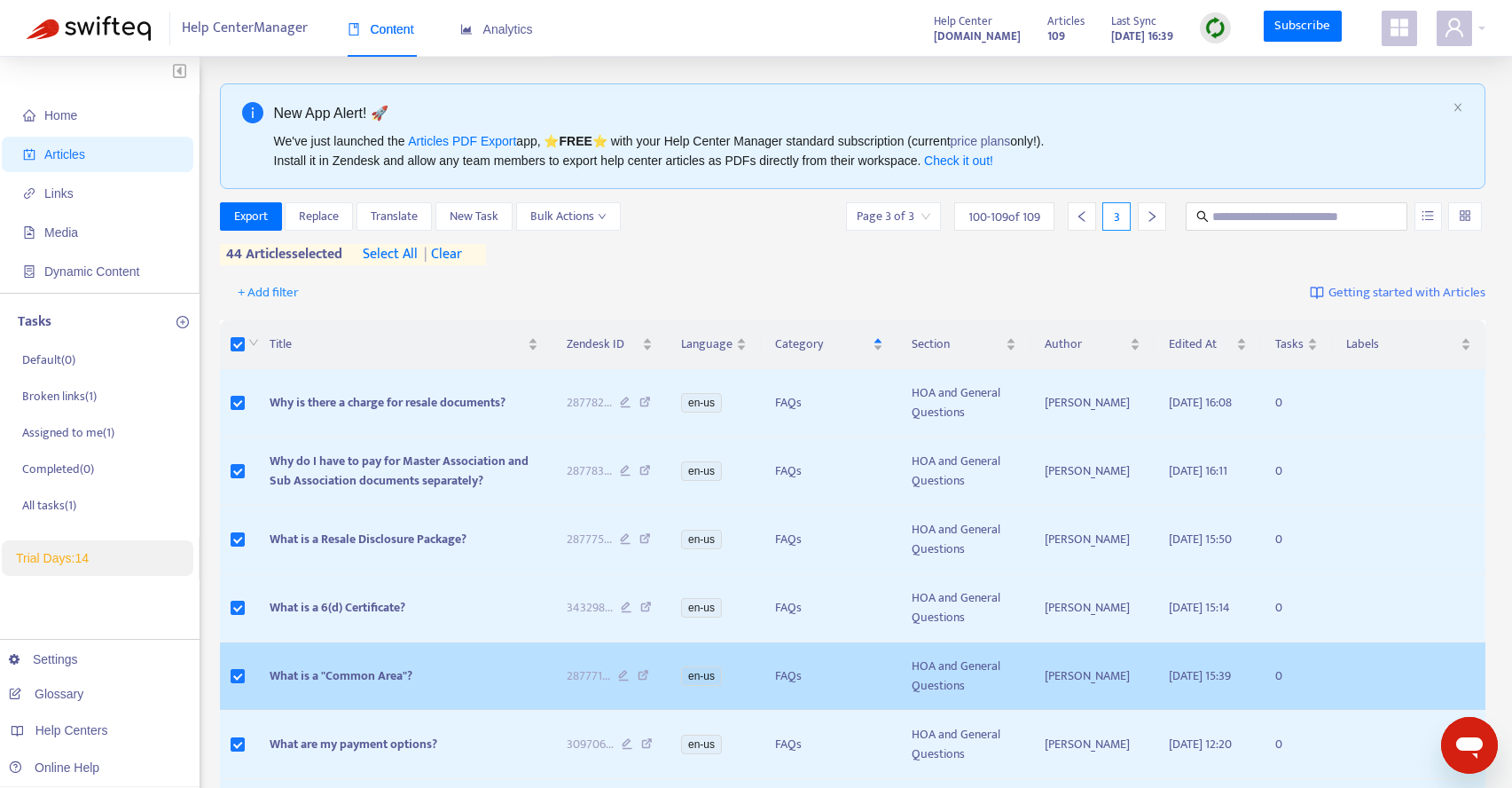
scroll to position [0, 0]
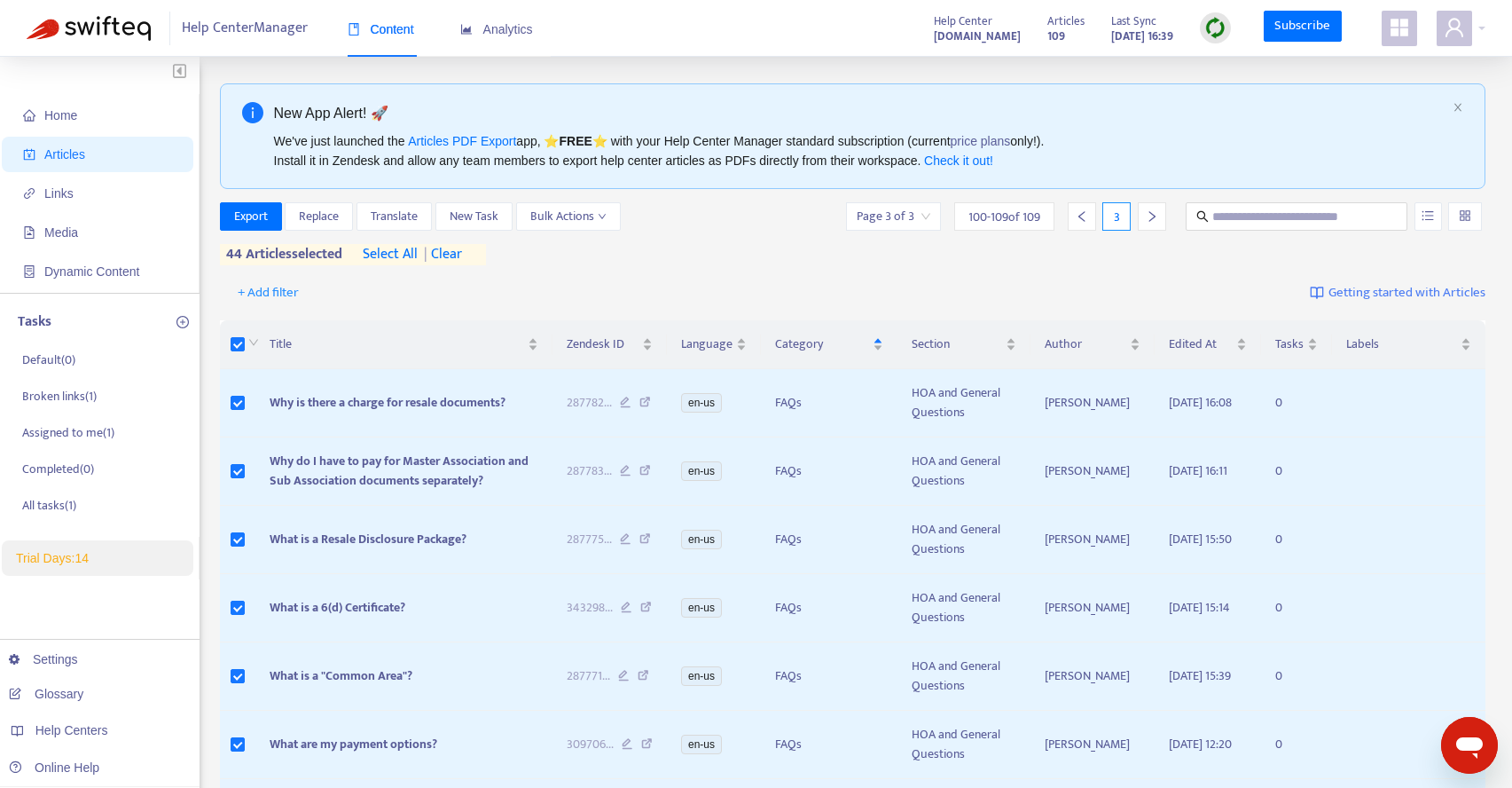
click at [922, 216] on input "search" at bounding box center [893, 216] width 73 height 27
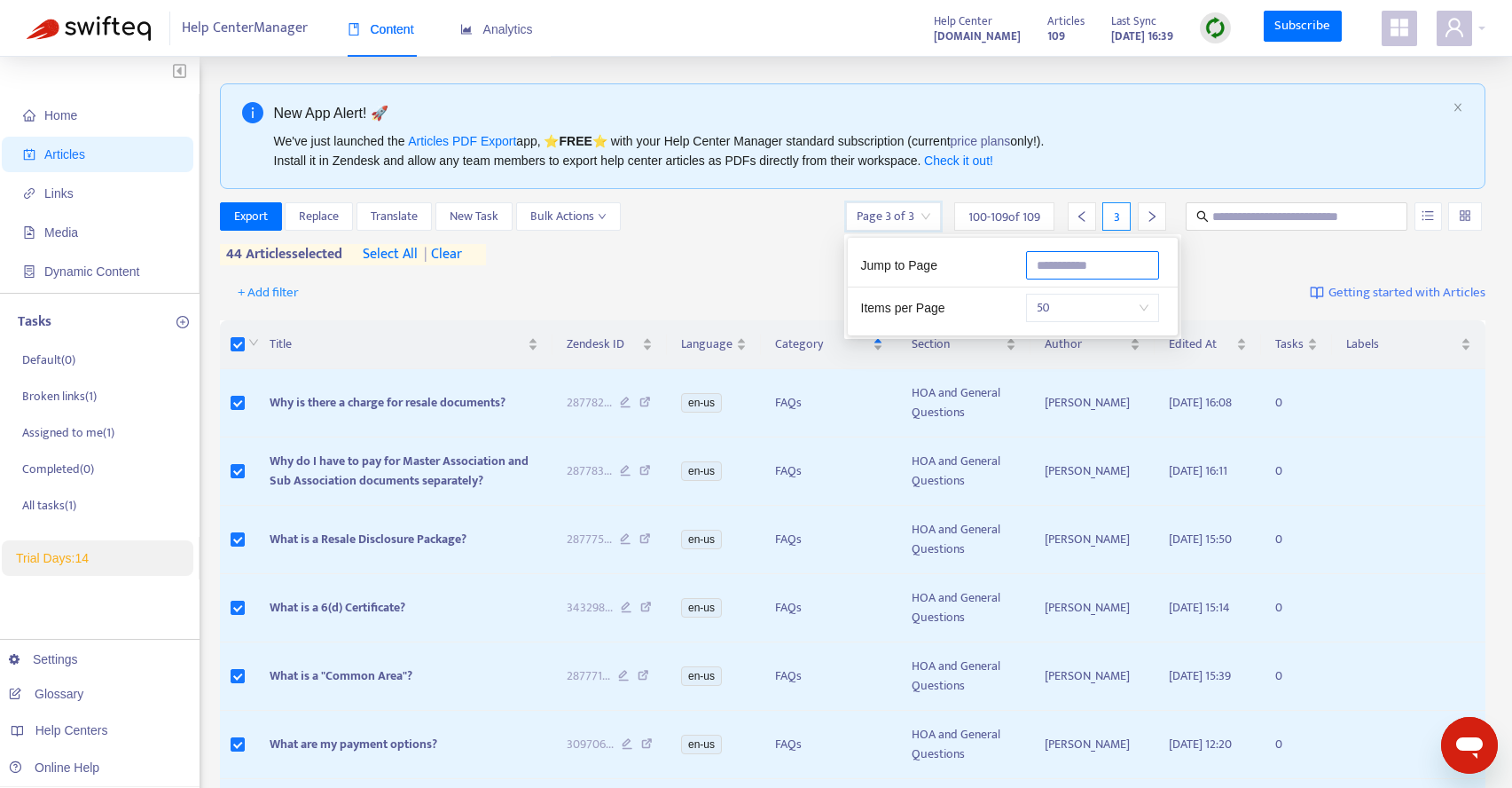
click at [1068, 273] on input "text" at bounding box center [1092, 265] width 133 height 29
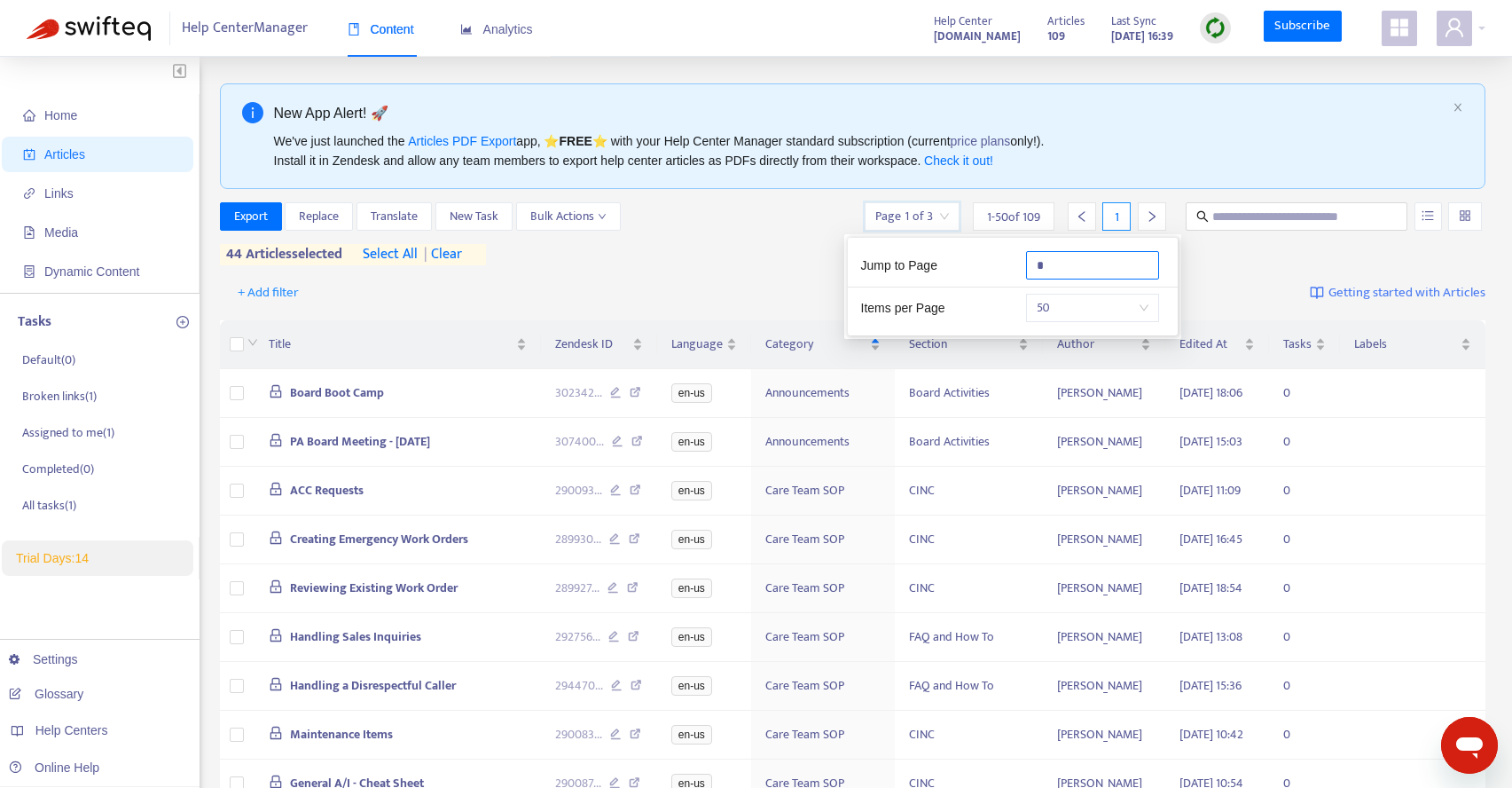
type input "*"
click at [604, 282] on div "+ Add filter Getting started with Articles" at bounding box center [852, 293] width 1266 height 42
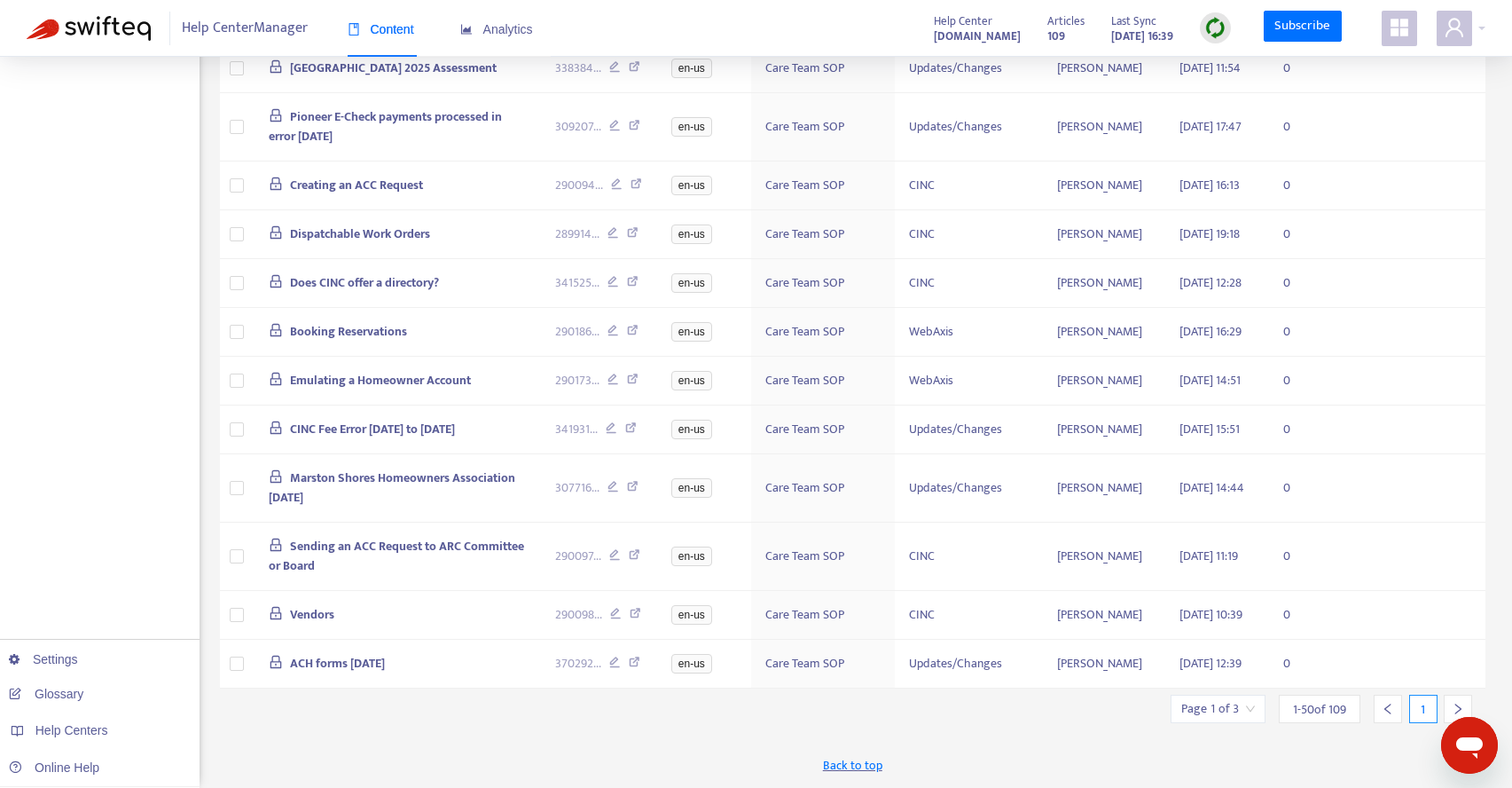
scroll to position [3103, 0]
click at [1458, 705] on icon "right" at bounding box center [1457, 708] width 12 height 12
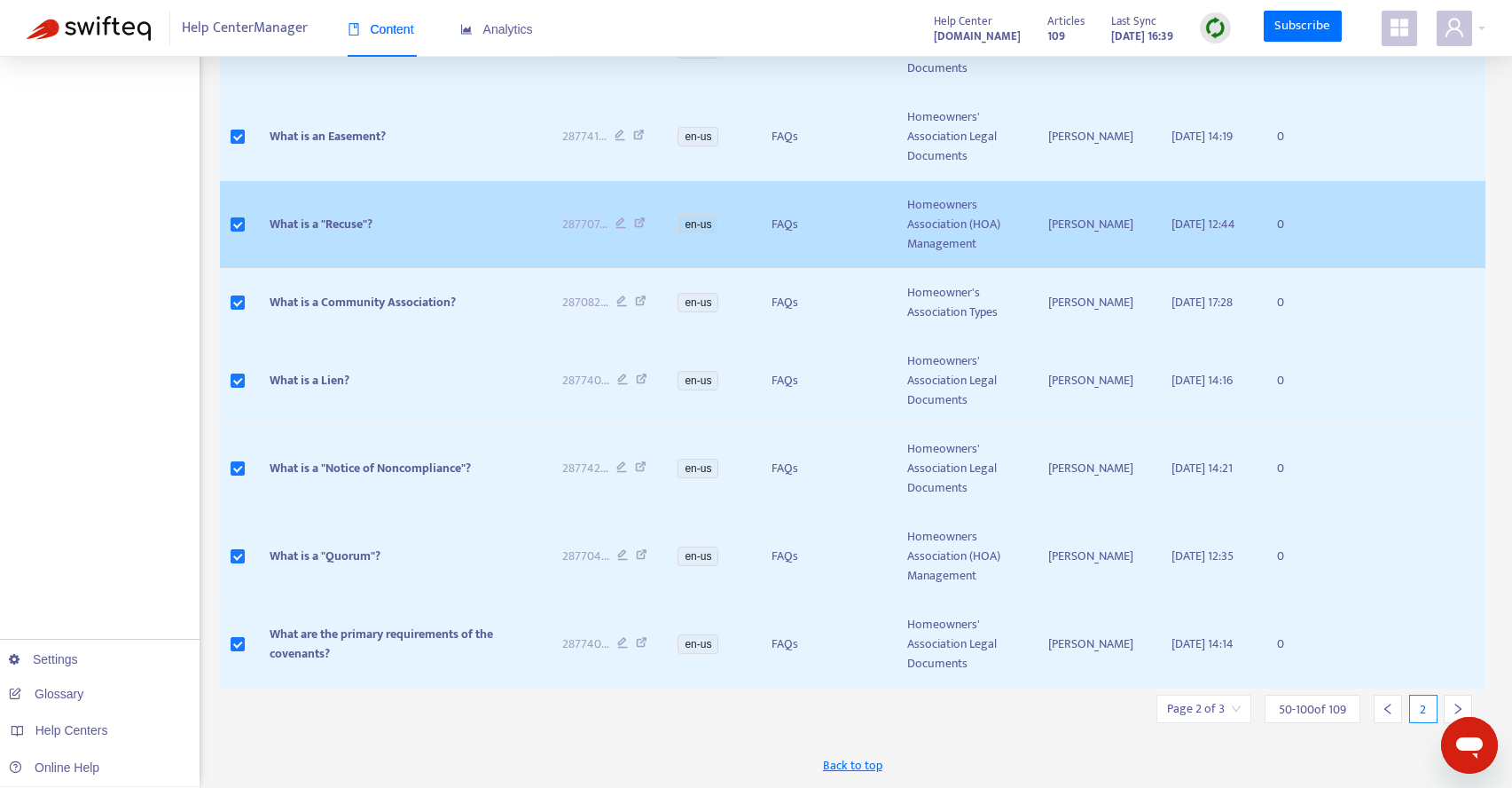
scroll to position [3435, 0]
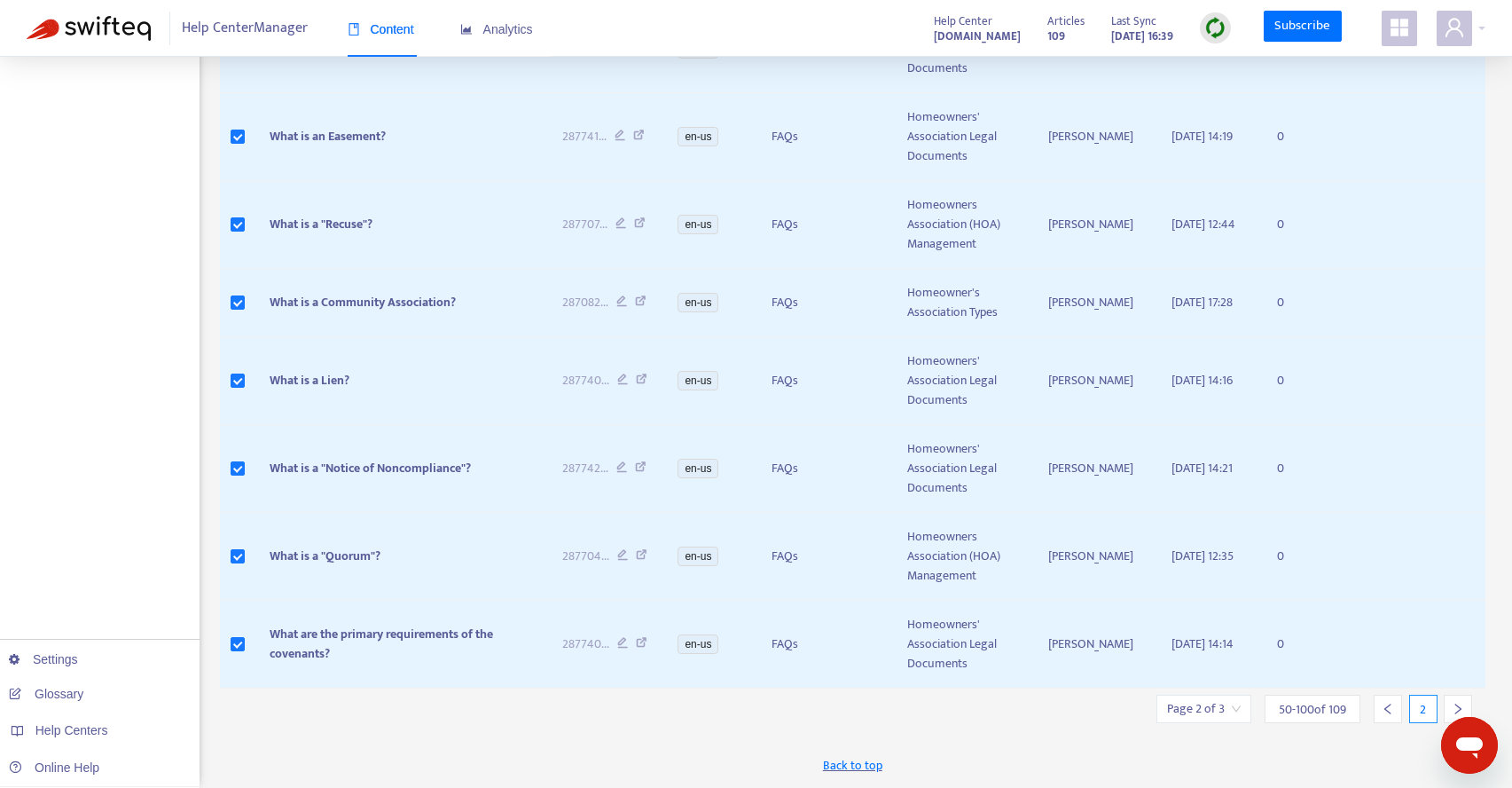
click at [1458, 709] on icon "right" at bounding box center [1457, 708] width 12 height 12
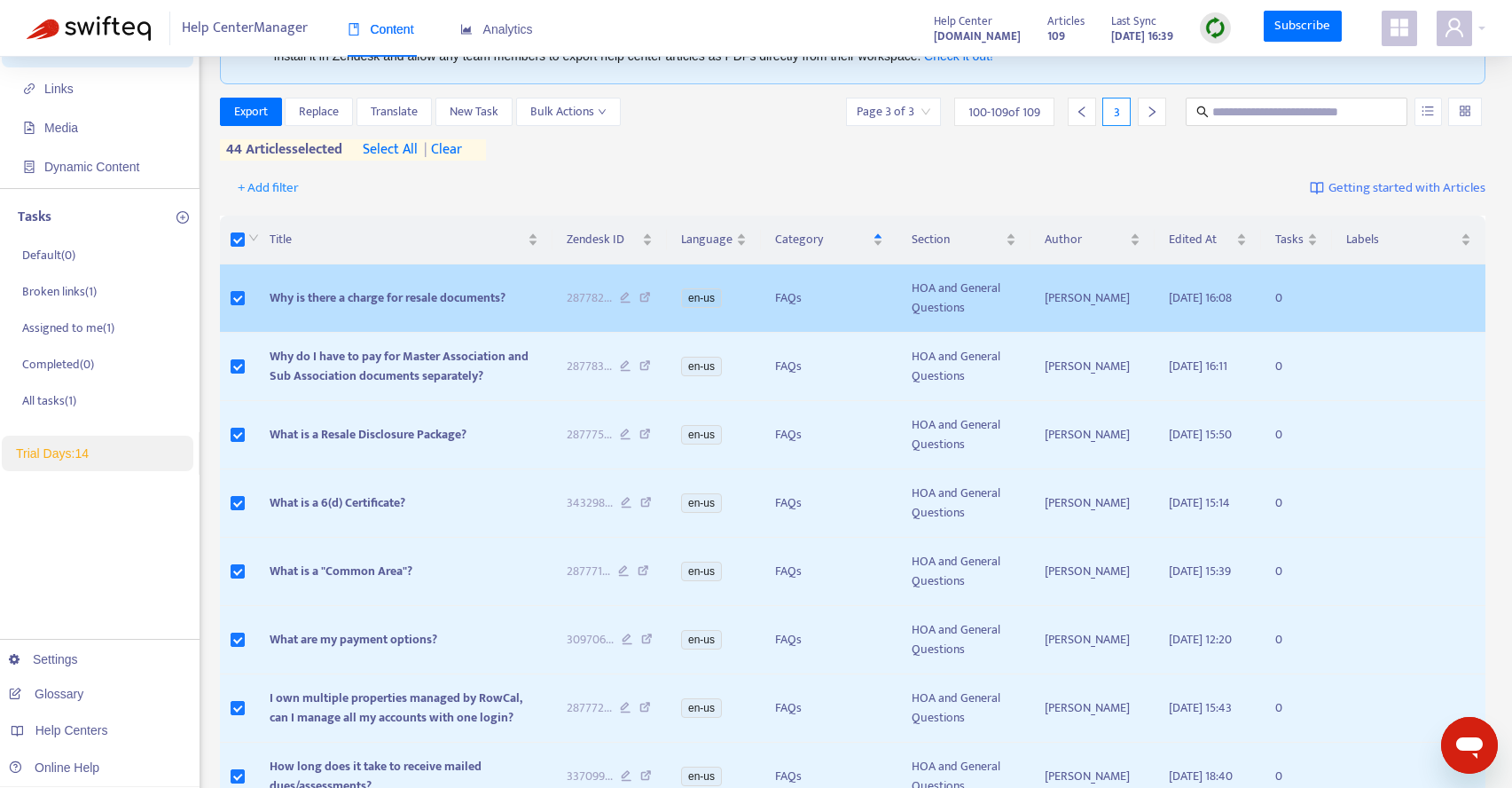
scroll to position [0, 0]
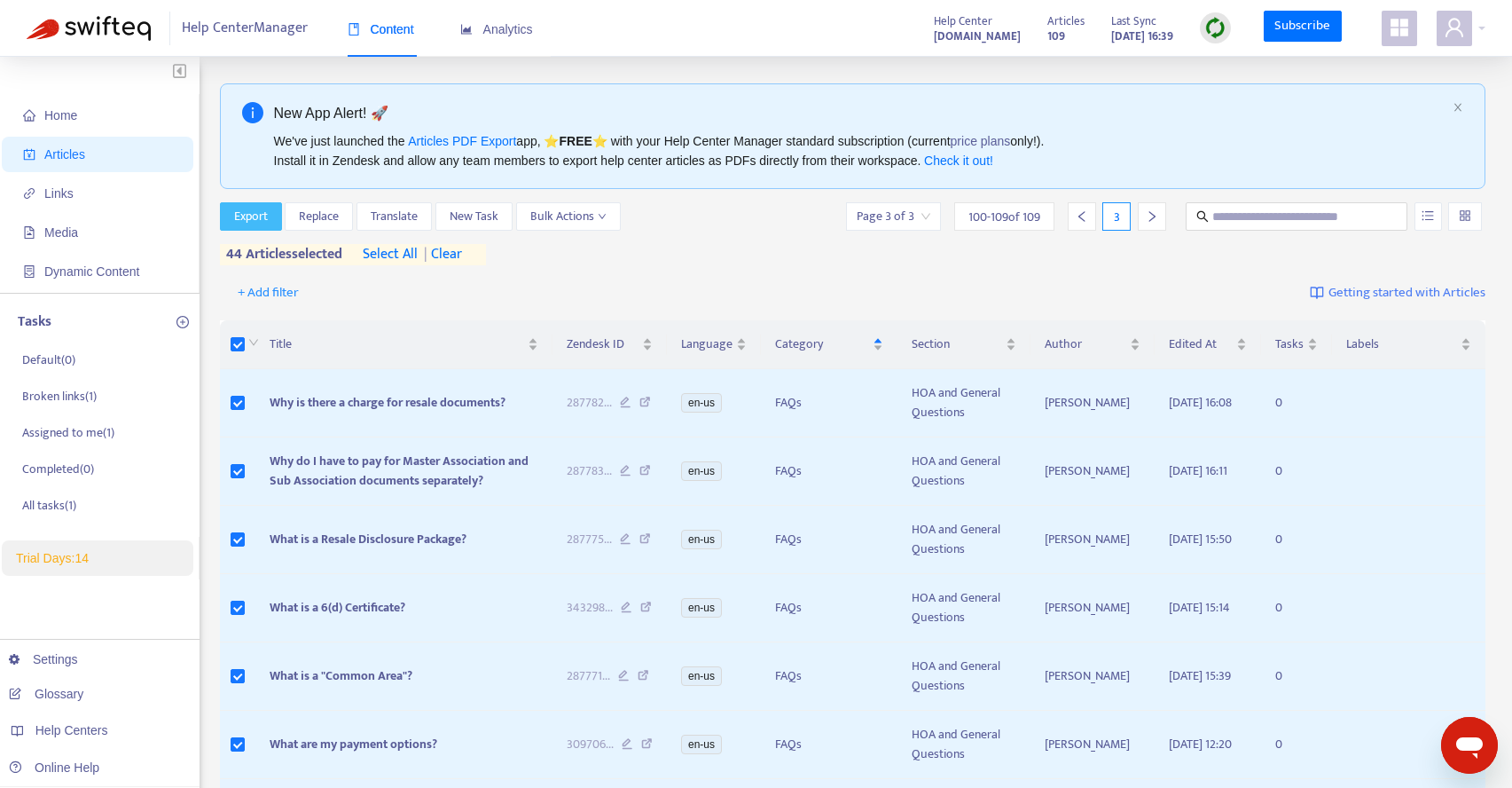
click at [257, 217] on span "Export" at bounding box center [251, 216] width 33 height 19
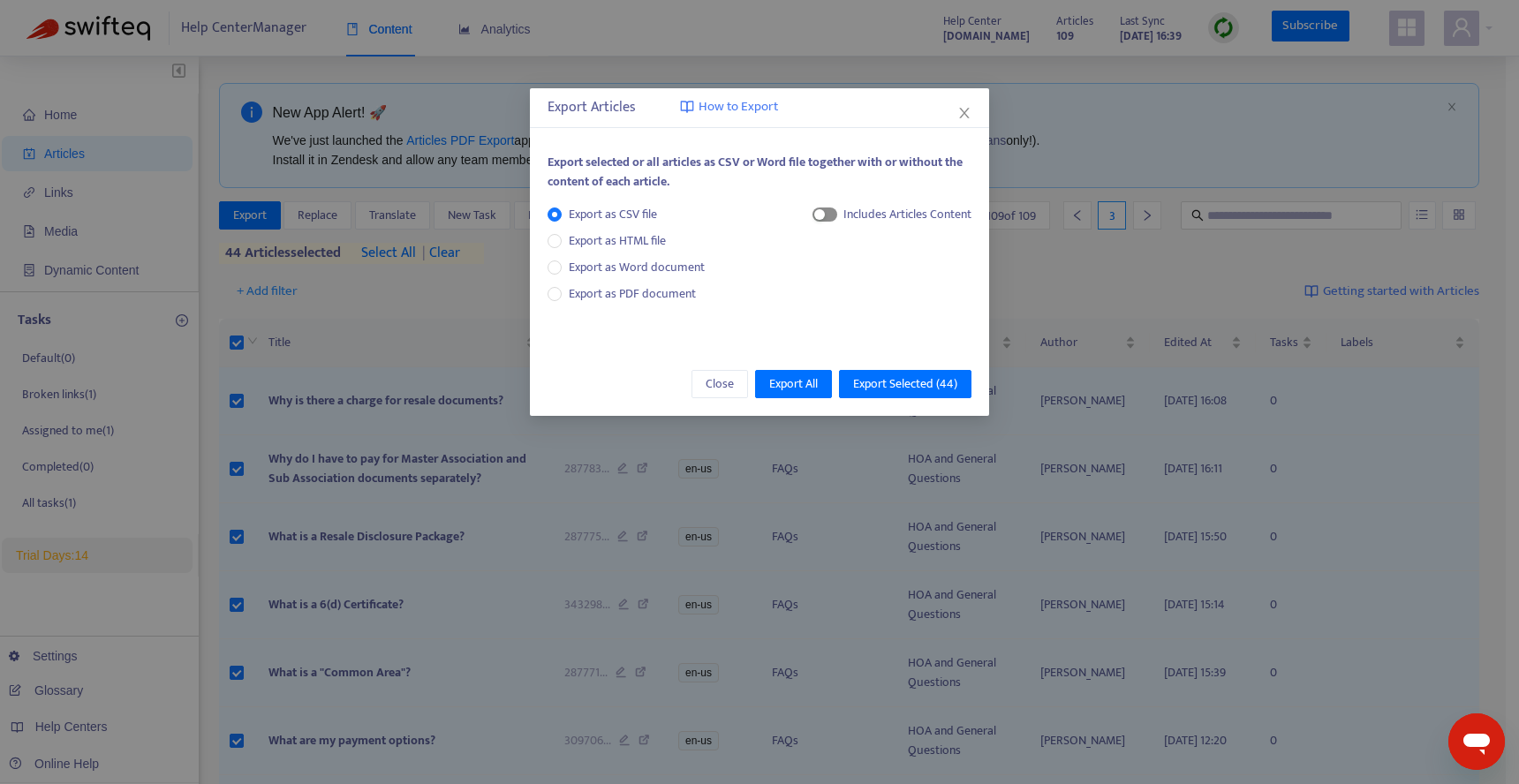
click at [831, 216] on span "button" at bounding box center [825, 214] width 25 height 14
click at [832, 216] on span "button" at bounding box center [825, 214] width 25 height 14
click at [896, 378] on span "Export Selected ( 44 )" at bounding box center [905, 384] width 104 height 19
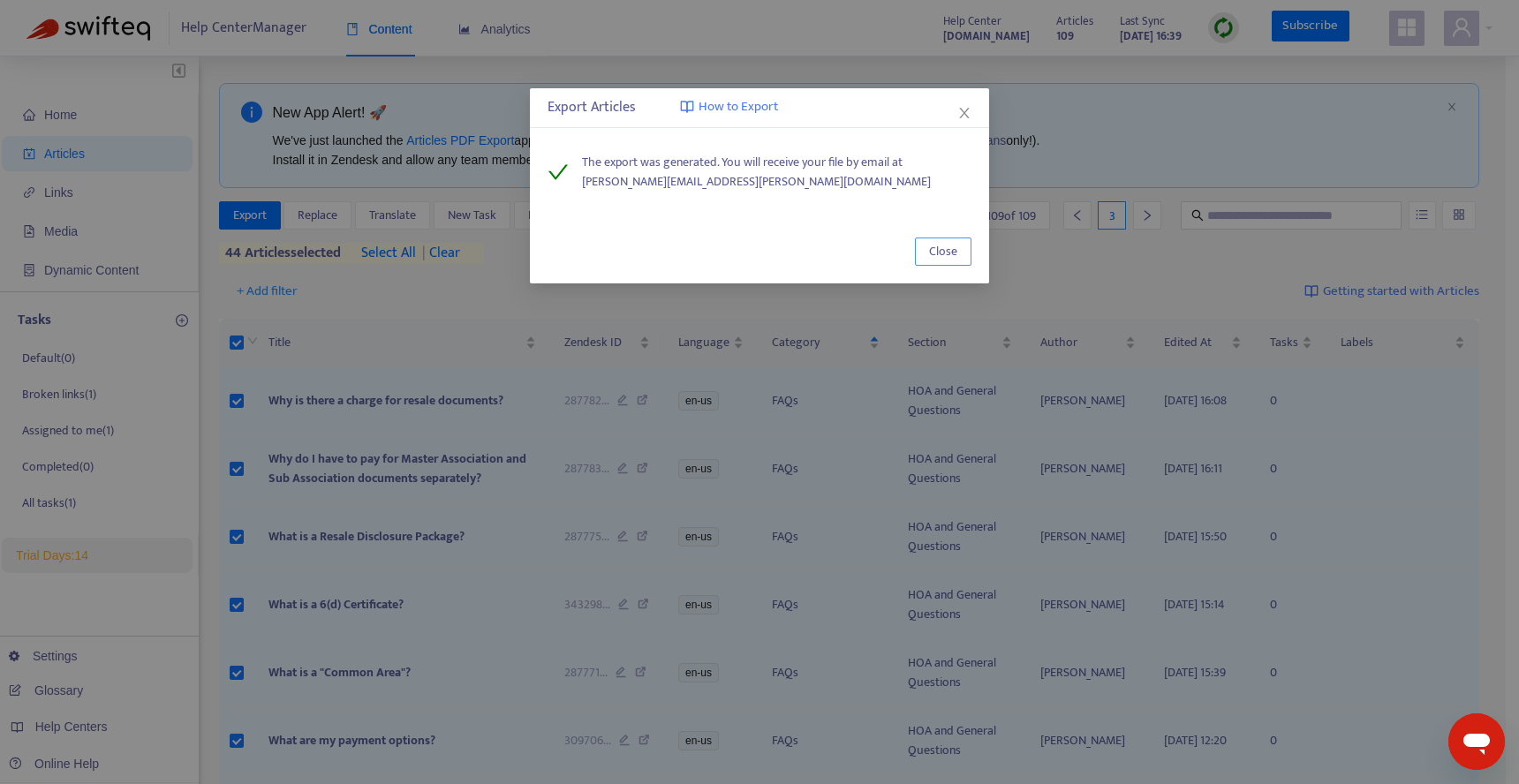
click at [953, 248] on span "Close" at bounding box center [943, 251] width 29 height 19
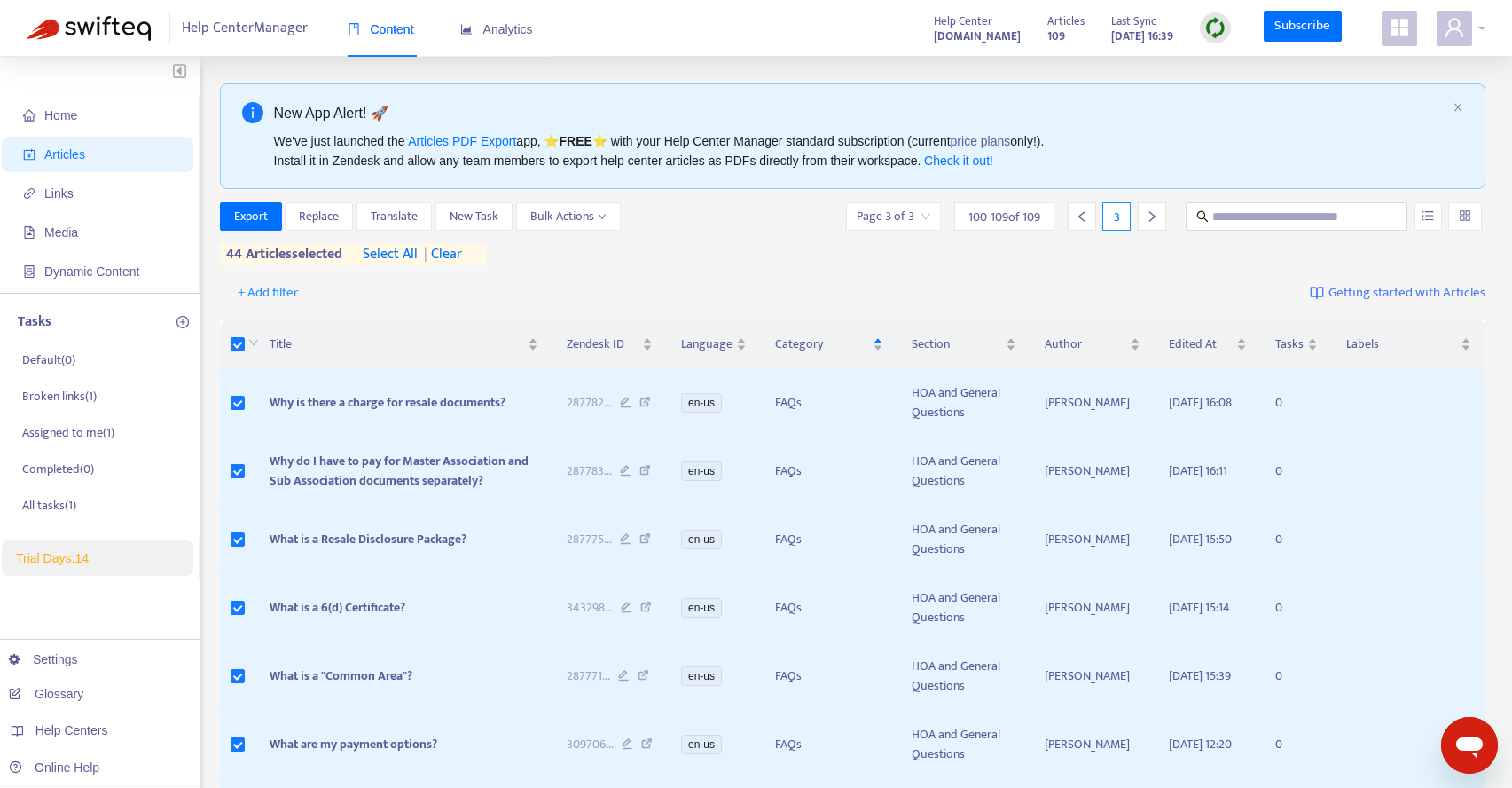
click at [1455, 32] on icon "user" at bounding box center [1454, 27] width 21 height 21
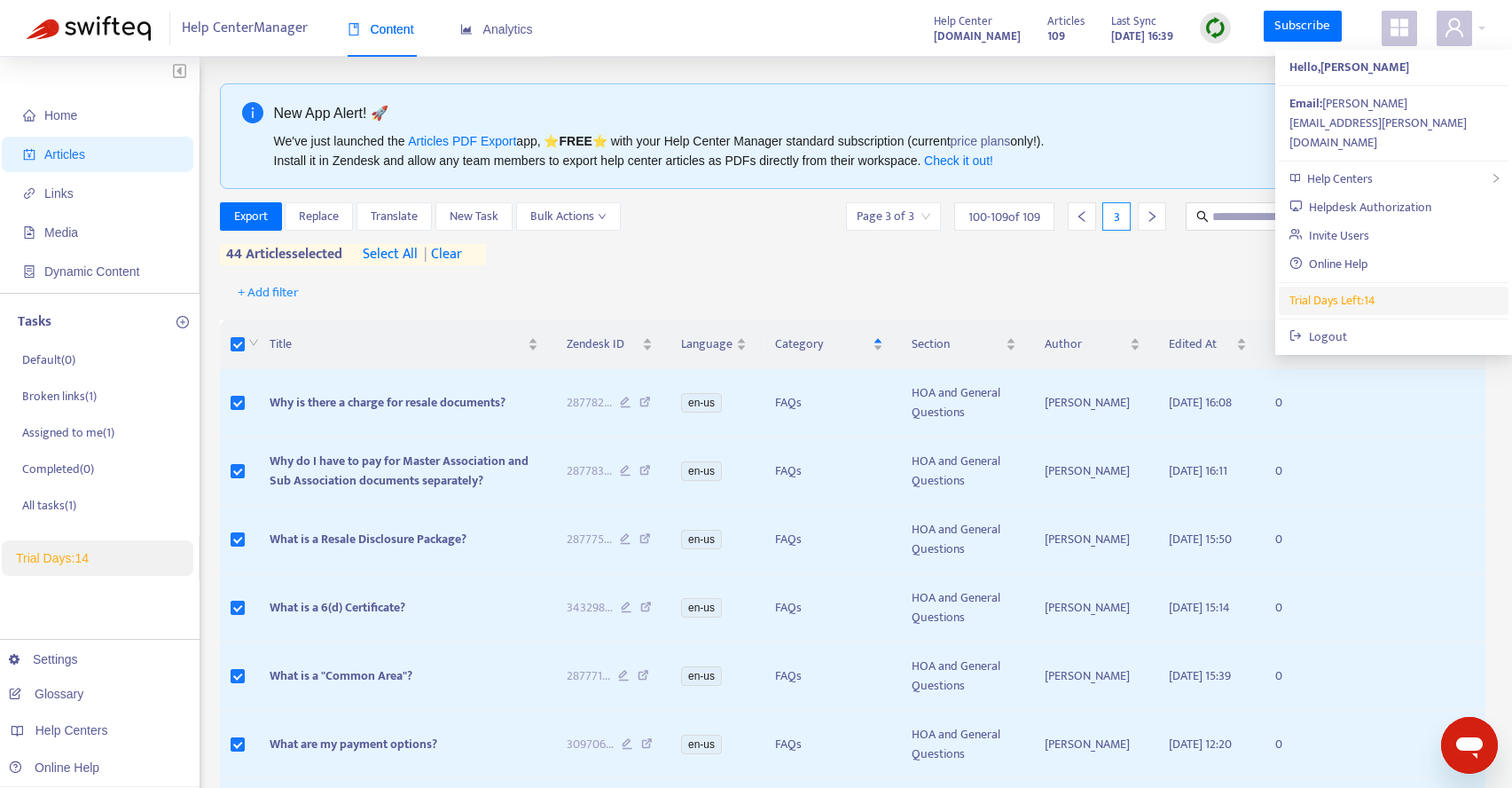
click at [1345, 290] on span "Trial Days Left: 14" at bounding box center [1332, 300] width 86 height 20
